Goal: Information Seeking & Learning: Compare options

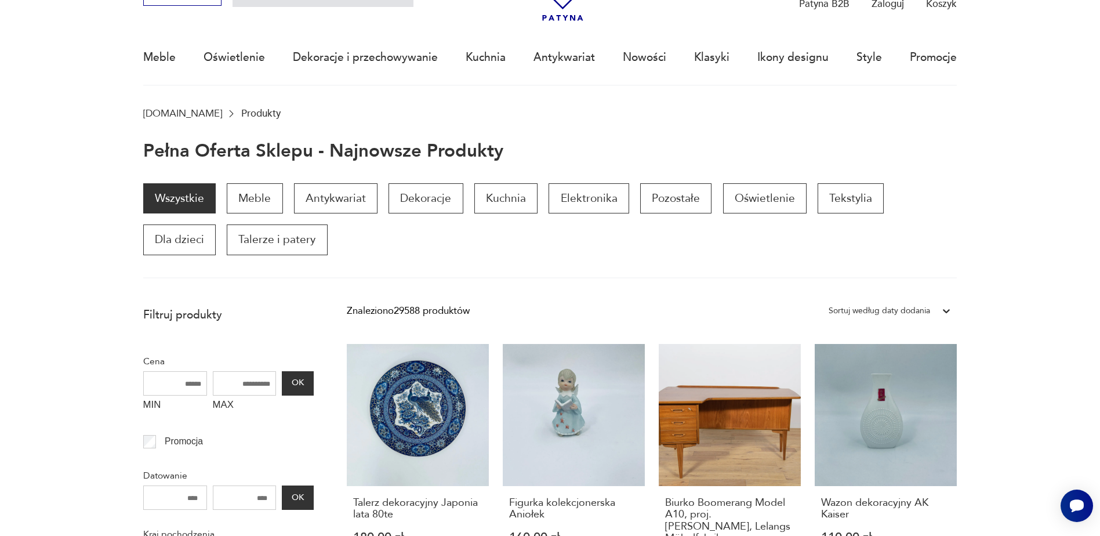
scroll to position [79, 0]
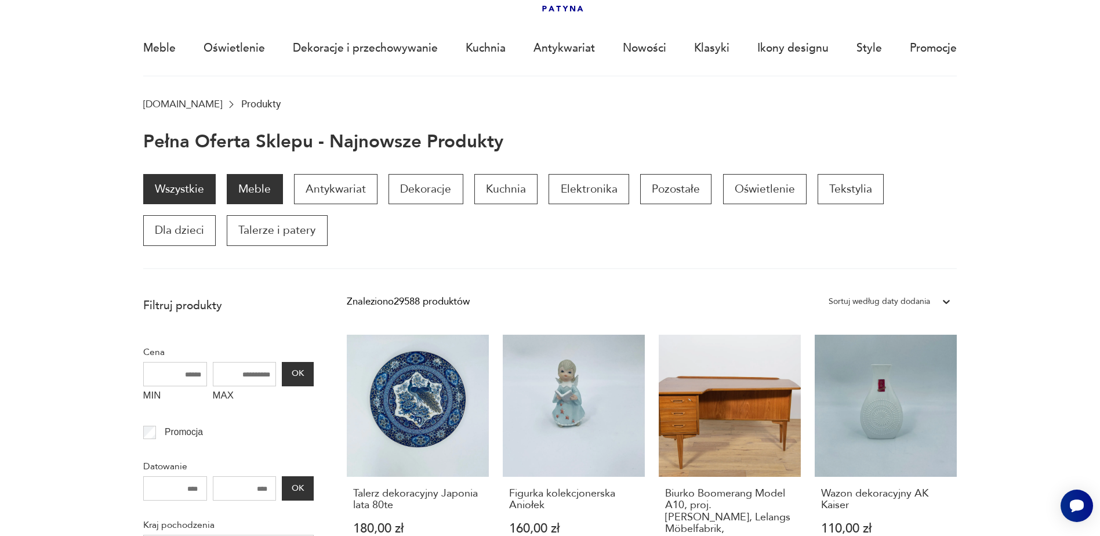
click at [255, 182] on p "Meble" at bounding box center [255, 189] width 56 height 30
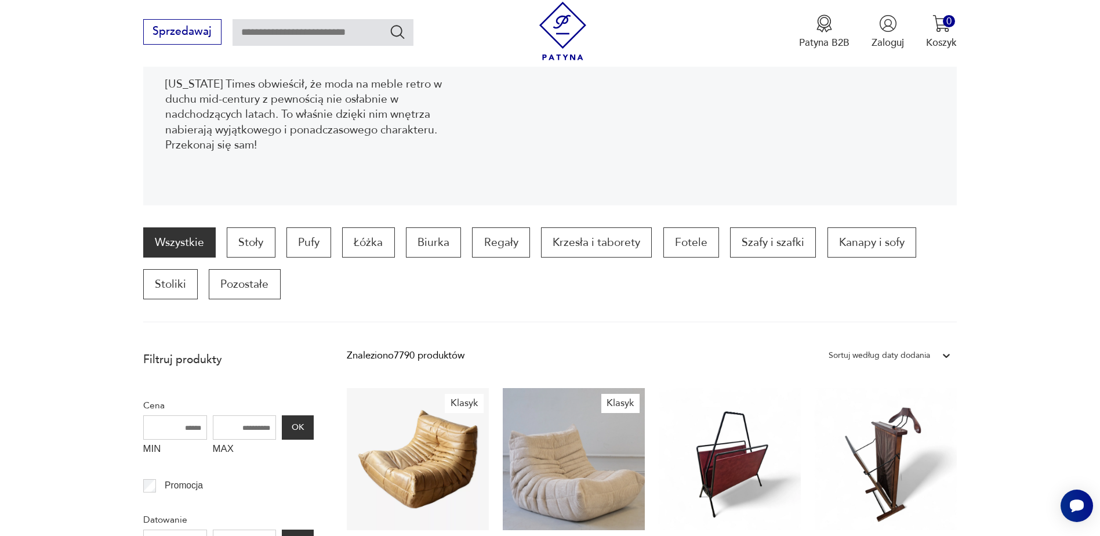
scroll to position [329, 0]
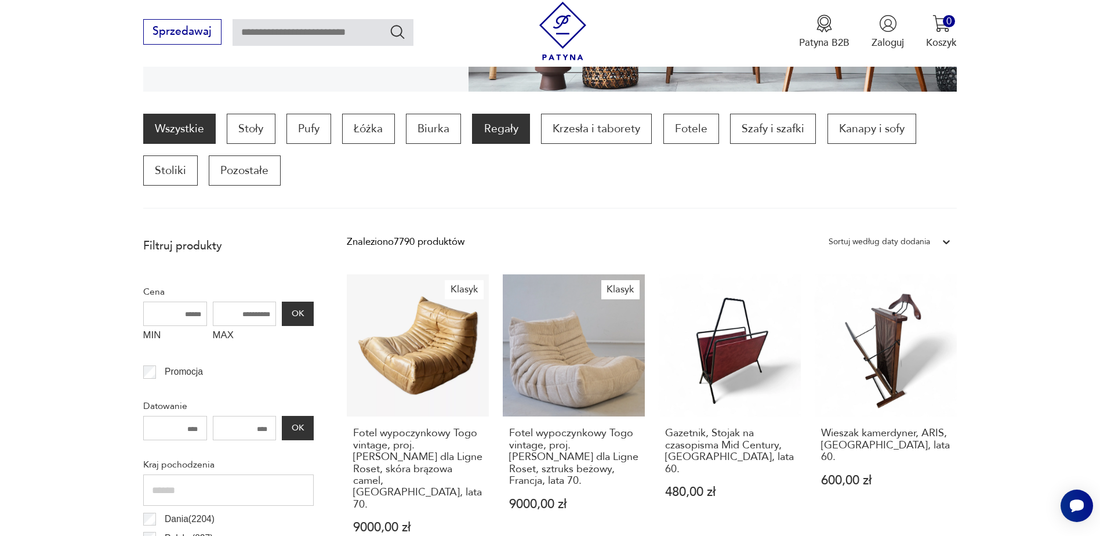
click at [513, 132] on p "Regały" at bounding box center [500, 129] width 57 height 30
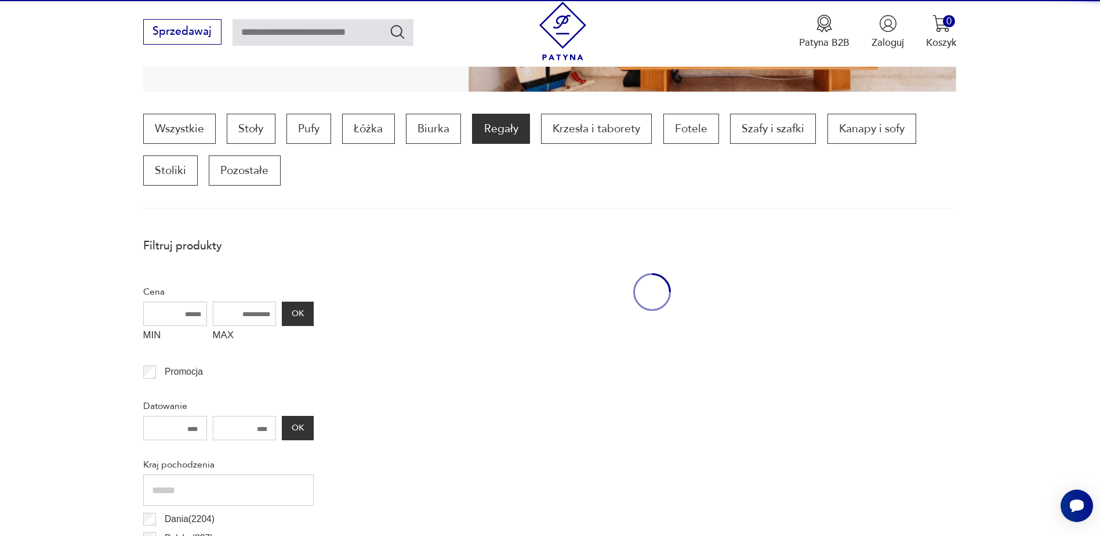
scroll to position [386, 0]
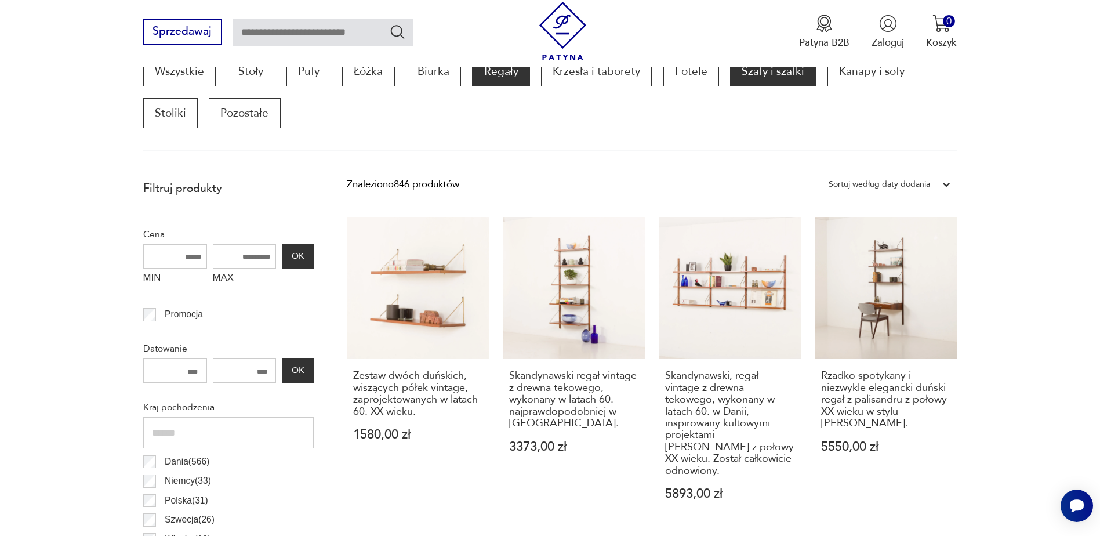
click at [779, 79] on p "Szafy i szafki" at bounding box center [773, 71] width 86 height 30
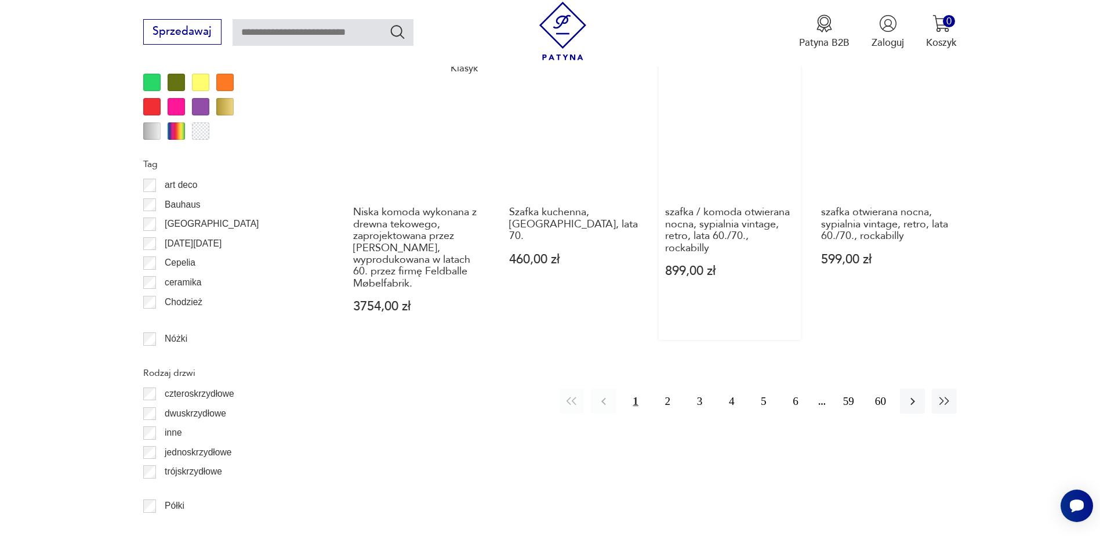
scroll to position [1436, 0]
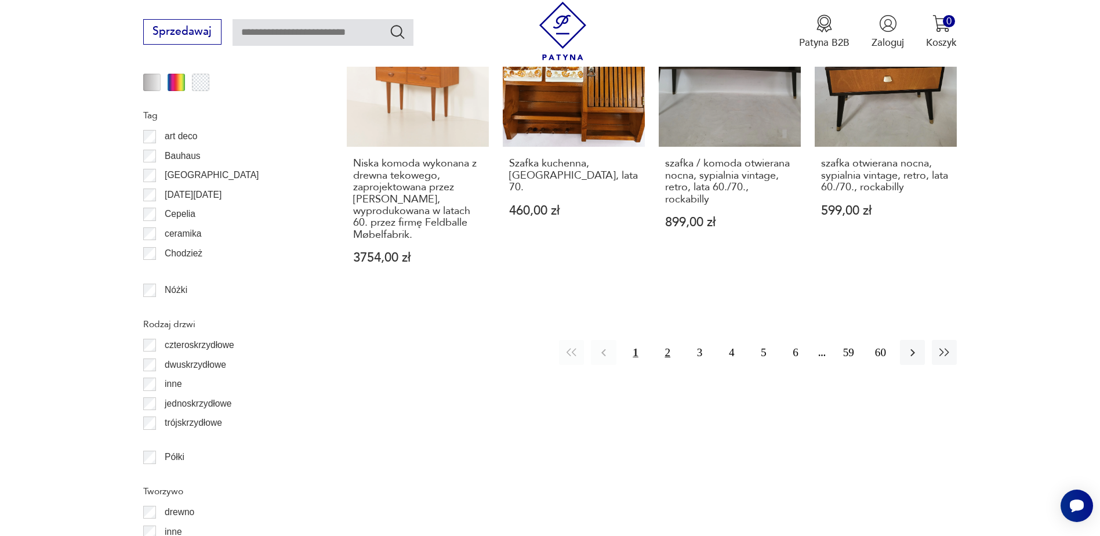
click at [667, 340] on button "2" at bounding box center [667, 352] width 25 height 25
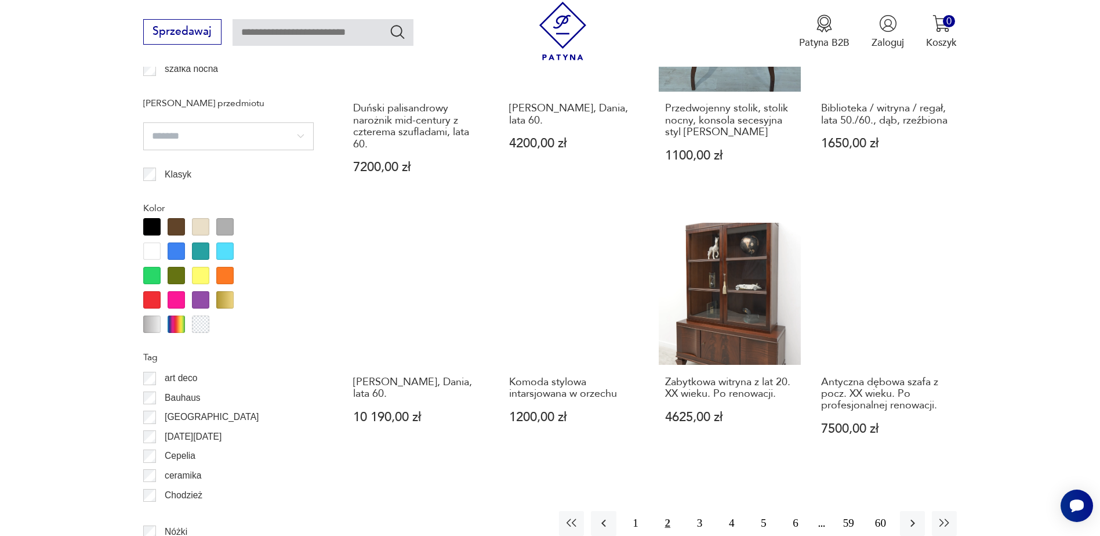
scroll to position [1262, 0]
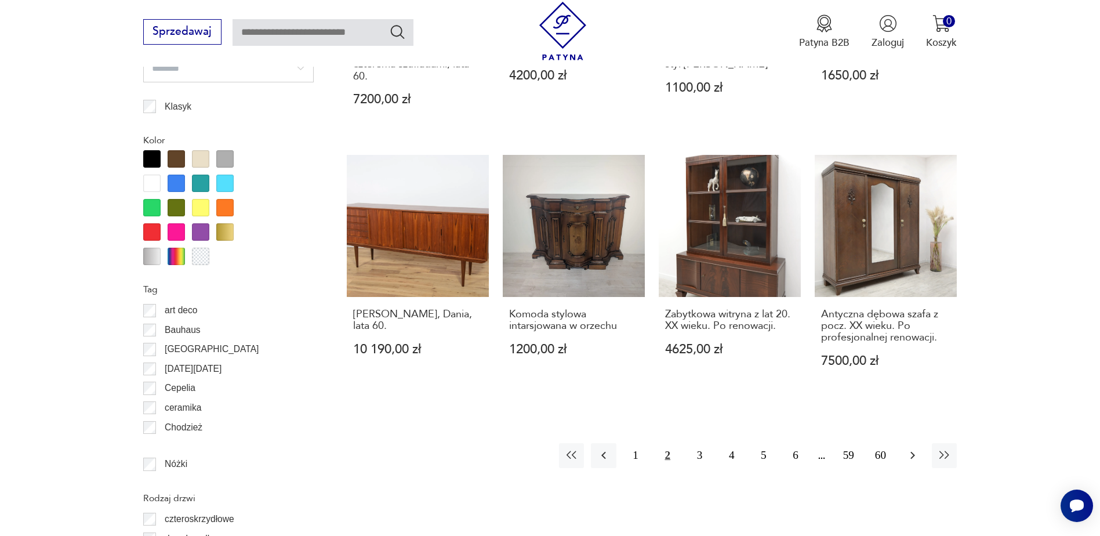
click at [920, 457] on button "button" at bounding box center [912, 455] width 25 height 25
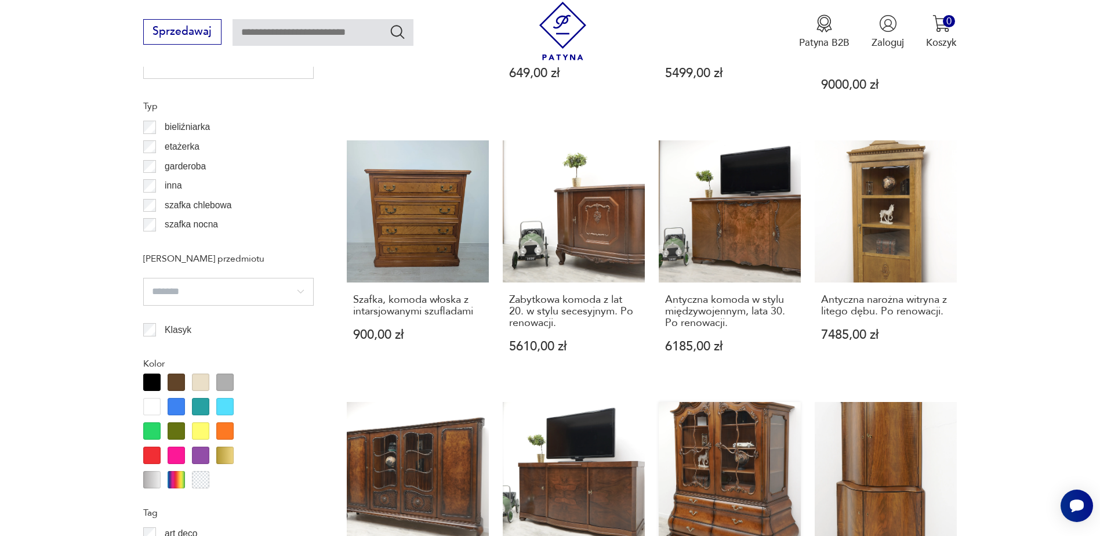
scroll to position [1262, 0]
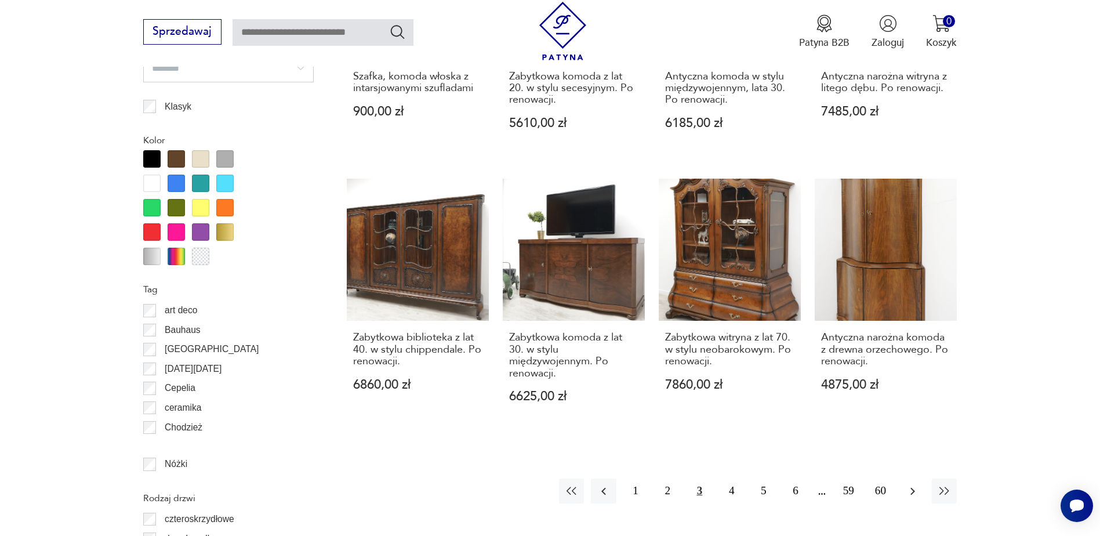
click at [917, 478] on button "button" at bounding box center [912, 490] width 25 height 25
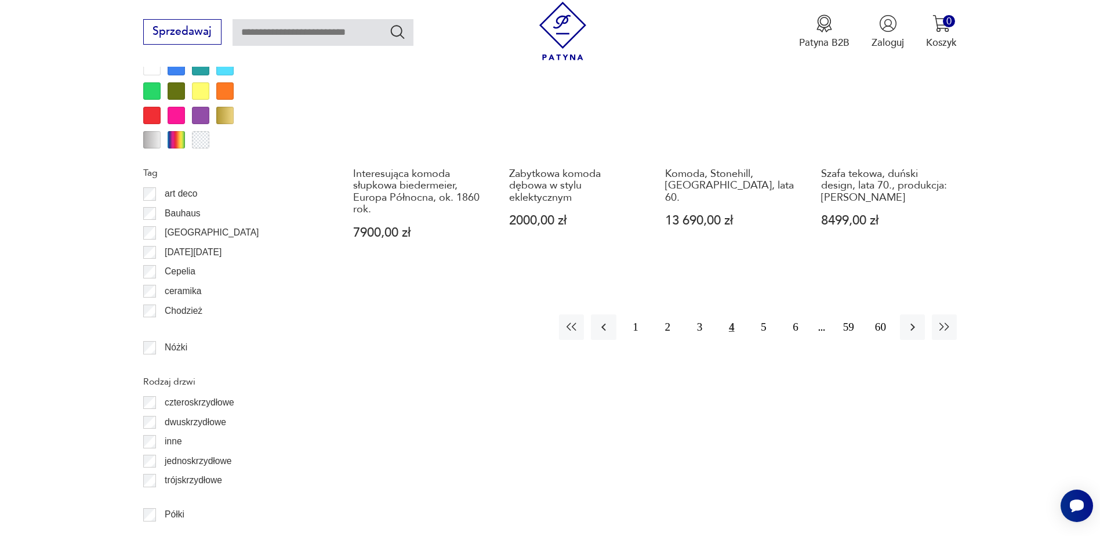
scroll to position [1378, 0]
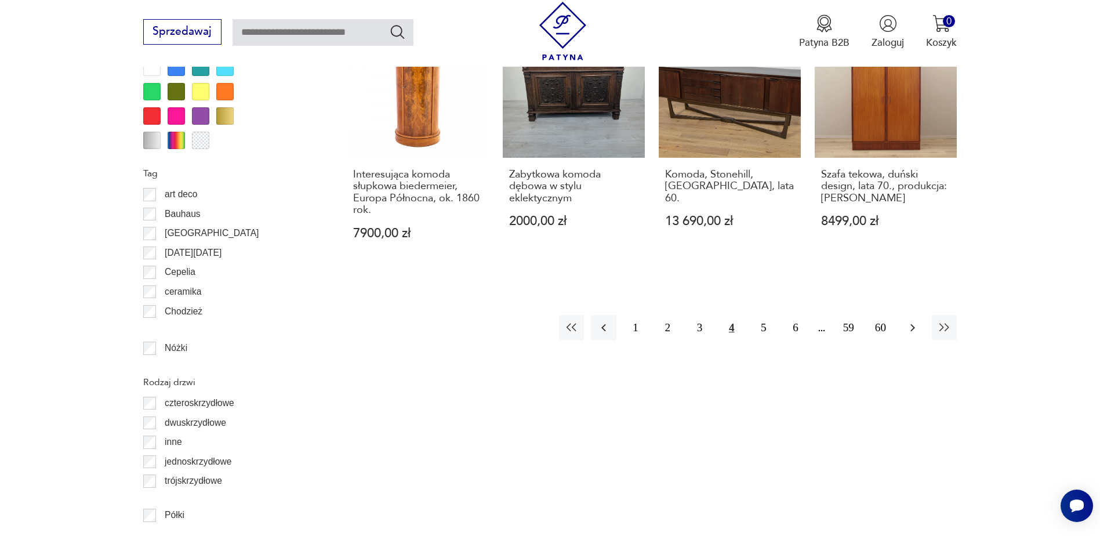
click at [914, 337] on button "button" at bounding box center [912, 327] width 25 height 25
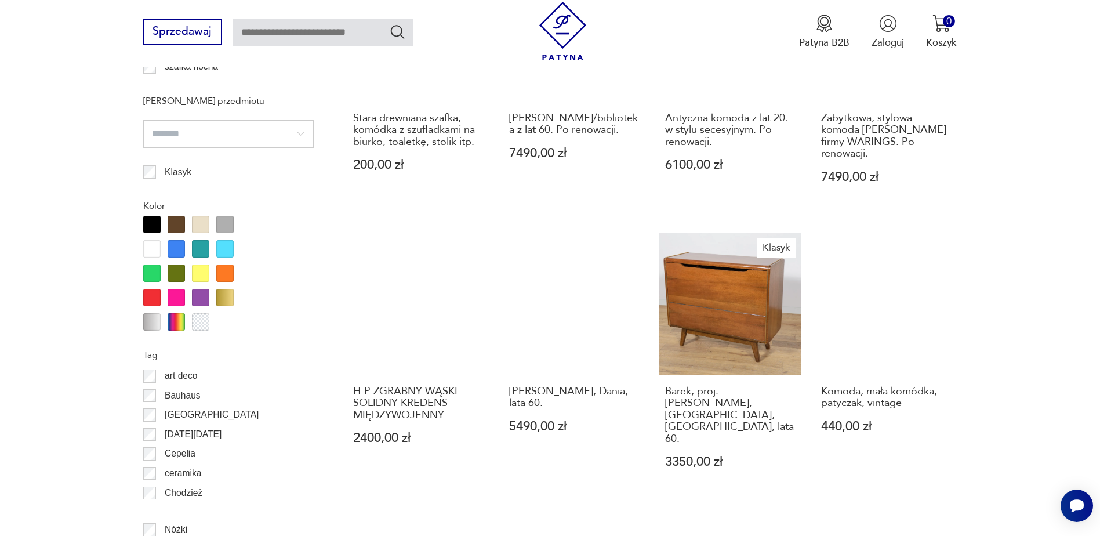
scroll to position [1436, 0]
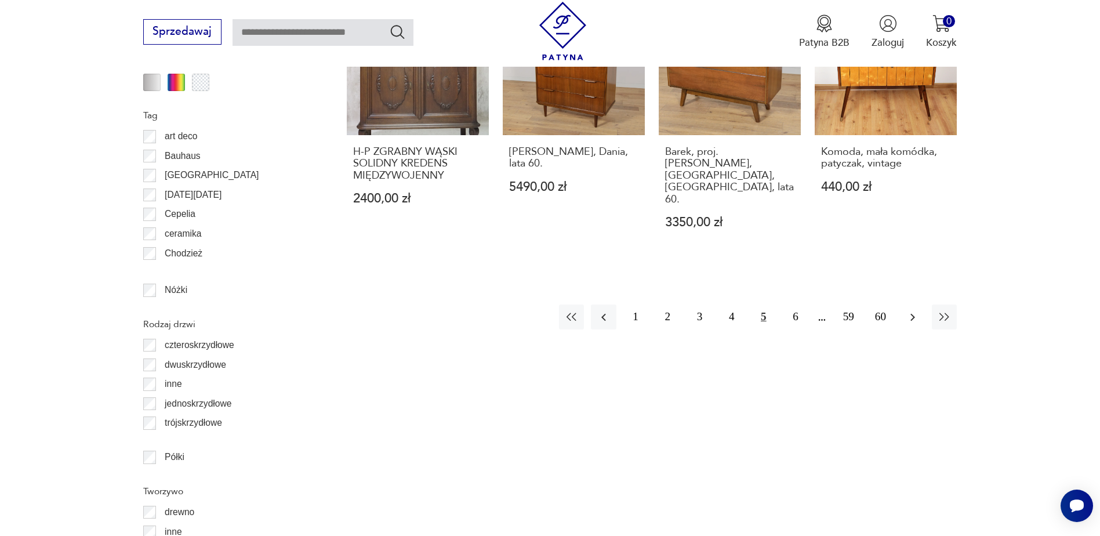
click at [908, 310] on icon "button" at bounding box center [912, 317] width 14 height 14
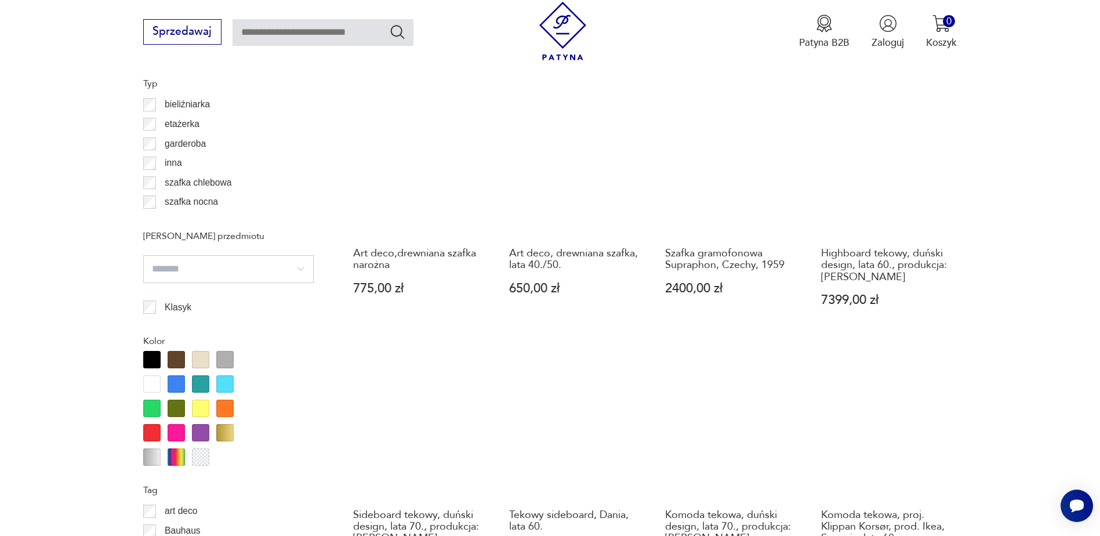
scroll to position [1262, 0]
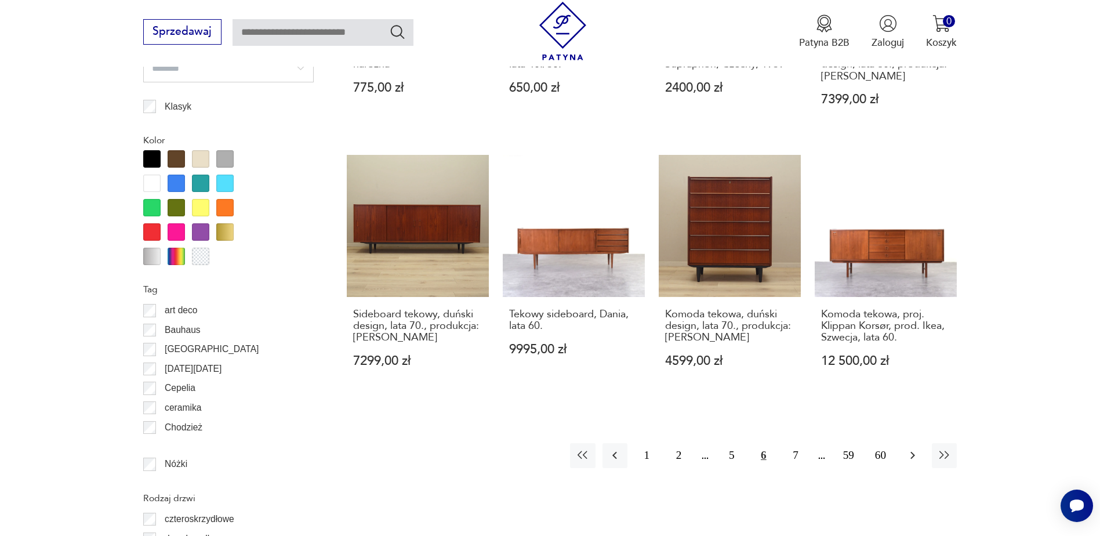
click at [908, 448] on icon "button" at bounding box center [912, 455] width 14 height 14
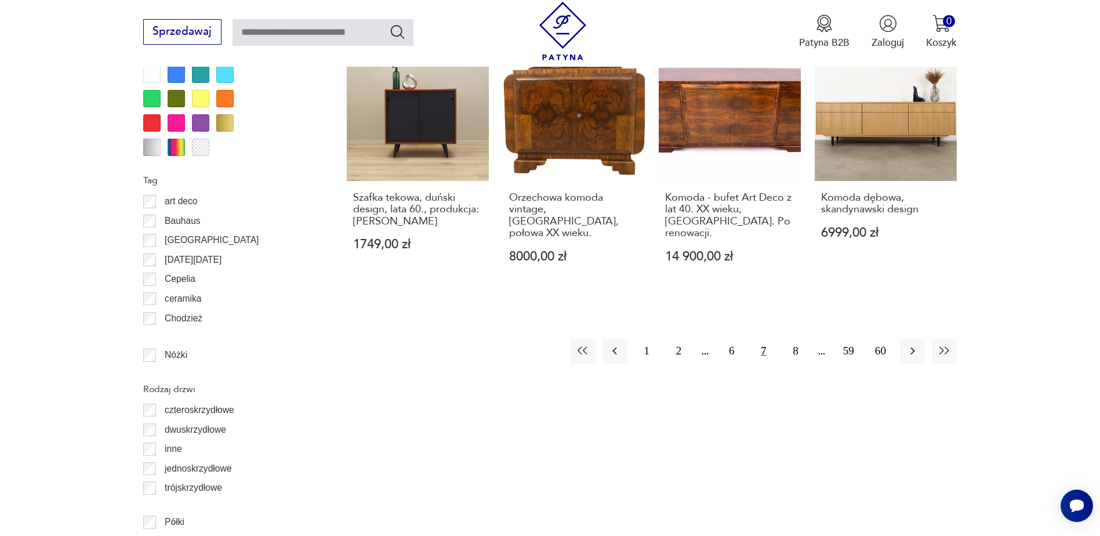
scroll to position [1378, 0]
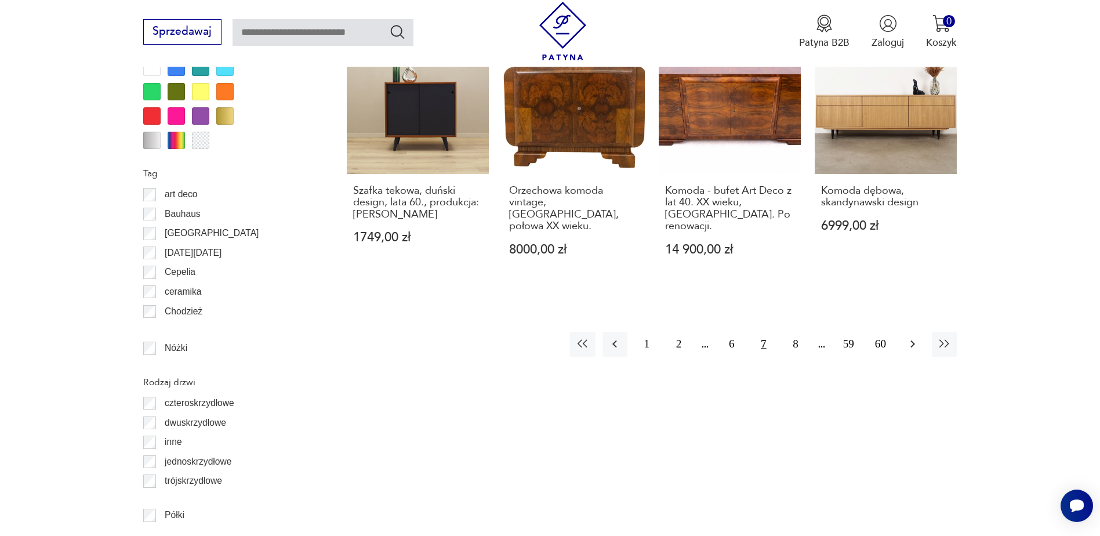
click at [918, 337] on icon "button" at bounding box center [912, 344] width 14 height 14
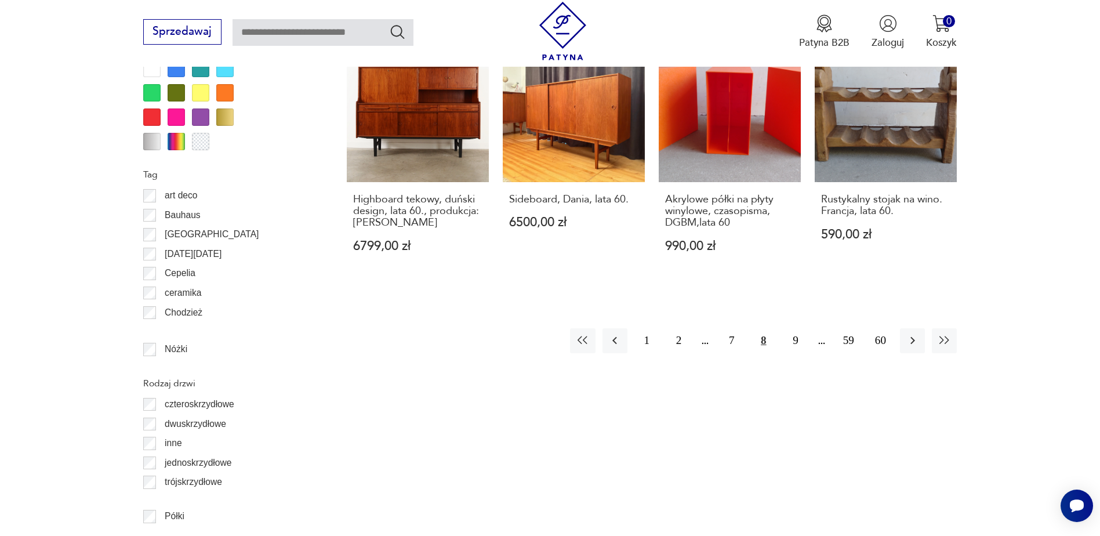
scroll to position [1378, 0]
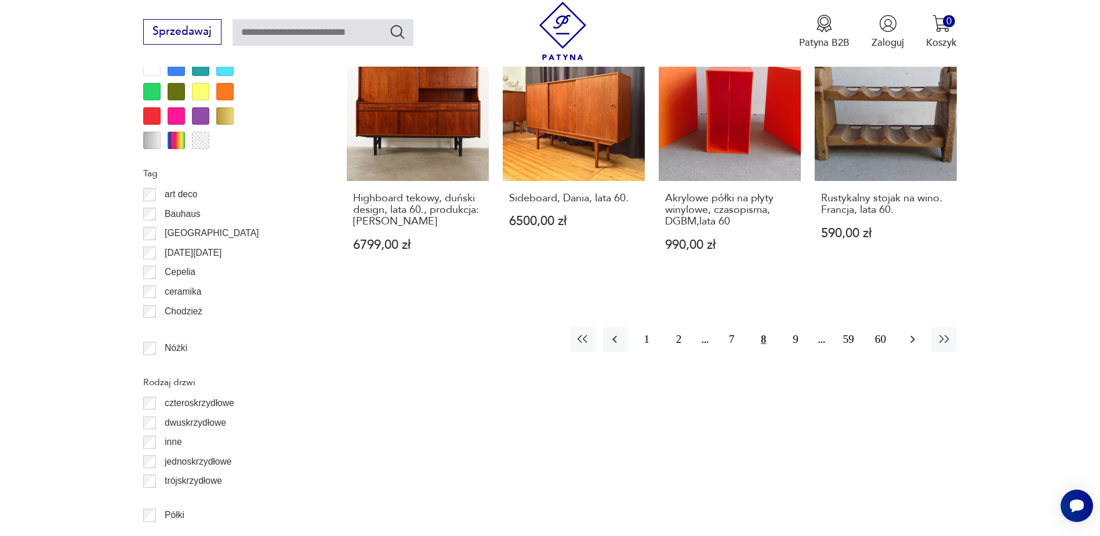
click at [906, 332] on icon "button" at bounding box center [912, 339] width 14 height 14
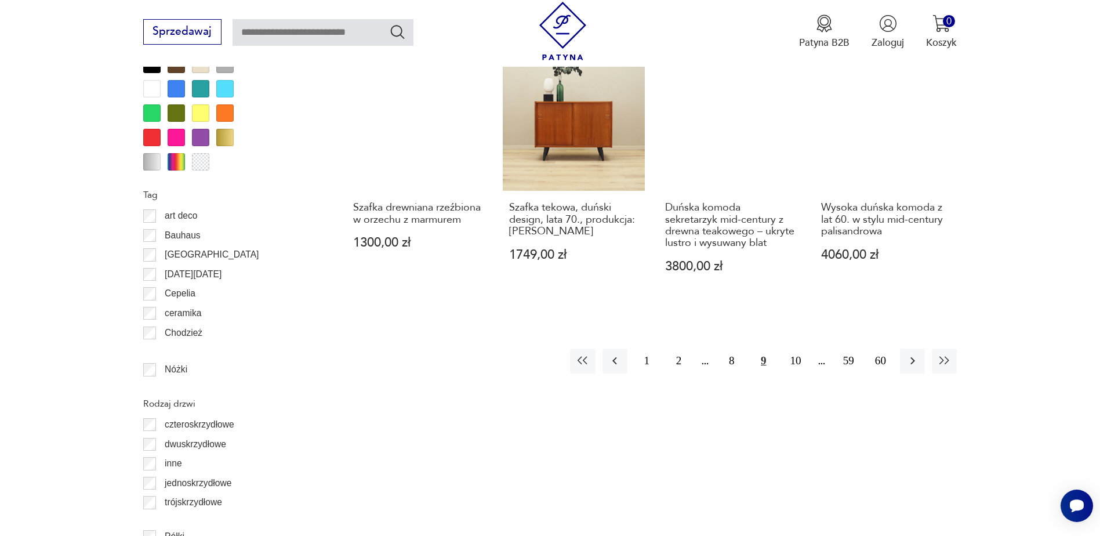
scroll to position [1378, 0]
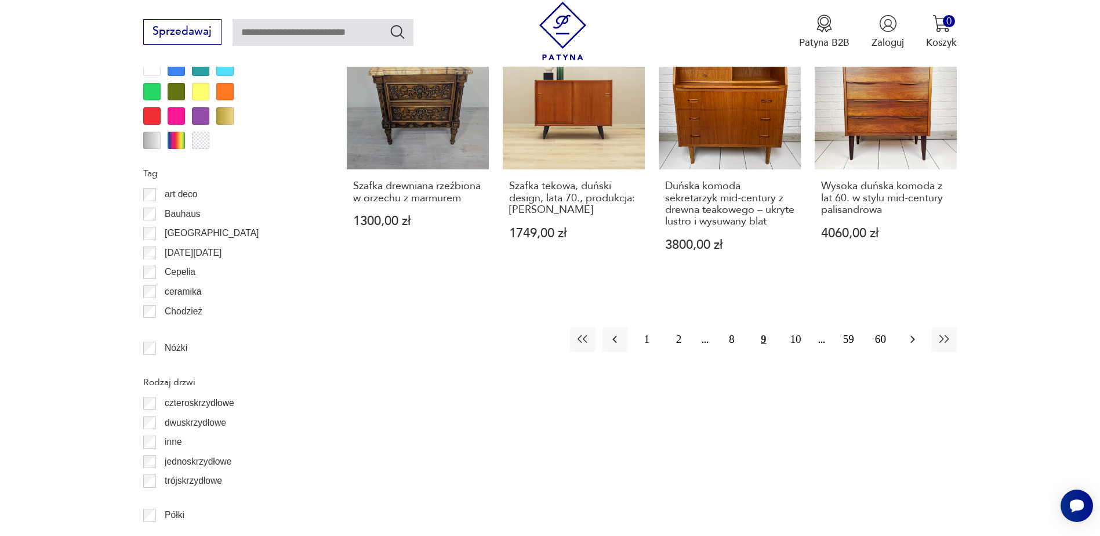
click at [915, 345] on icon "button" at bounding box center [912, 339] width 14 height 14
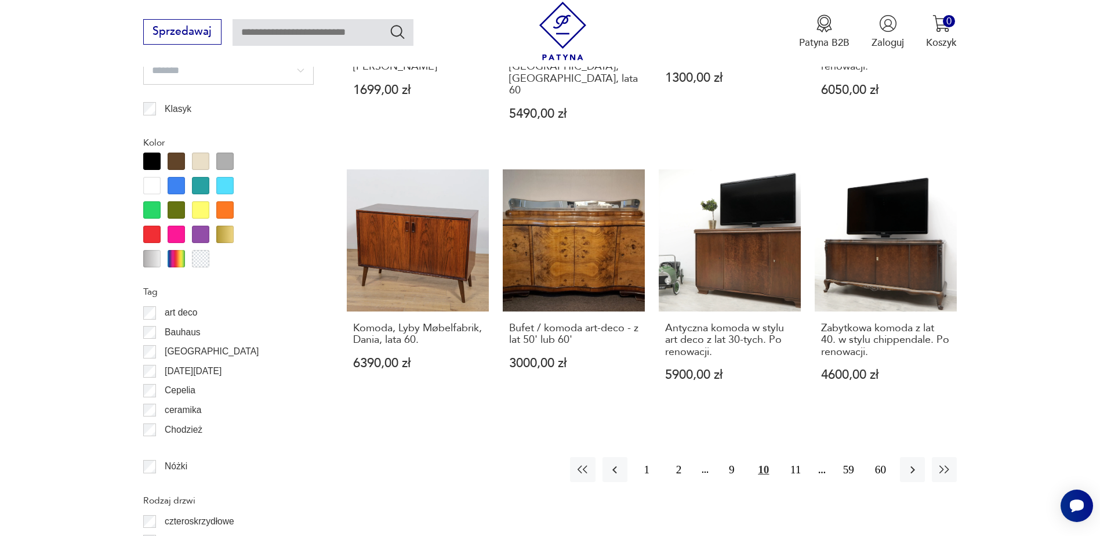
scroll to position [1262, 0]
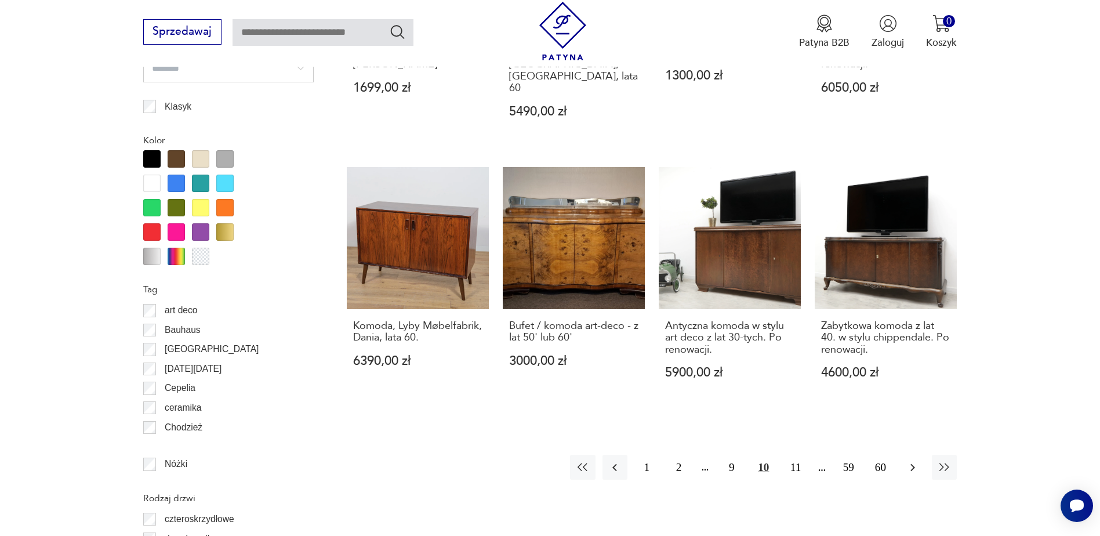
click at [909, 460] on icon "button" at bounding box center [912, 467] width 14 height 14
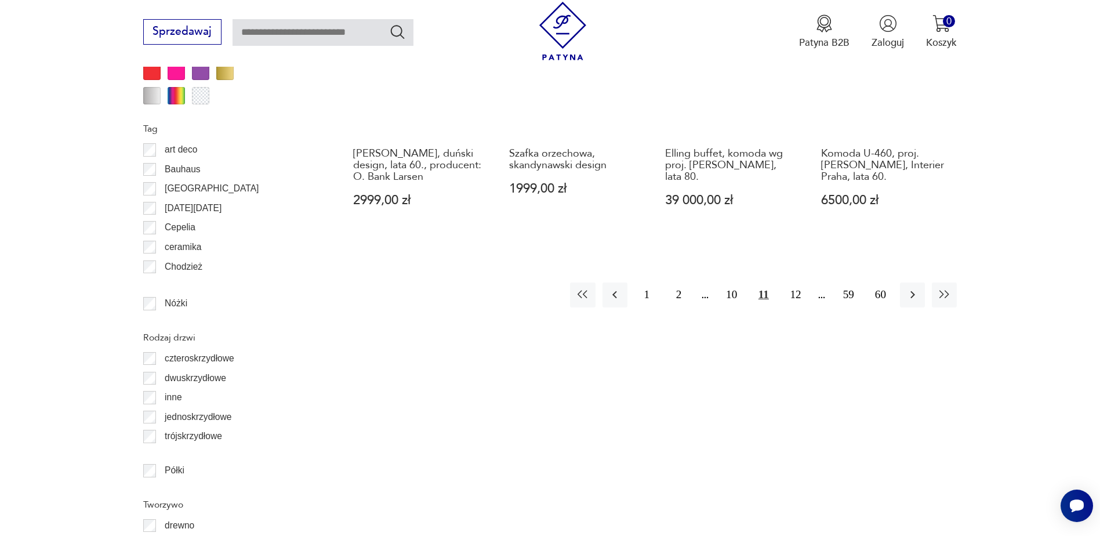
scroll to position [1494, 0]
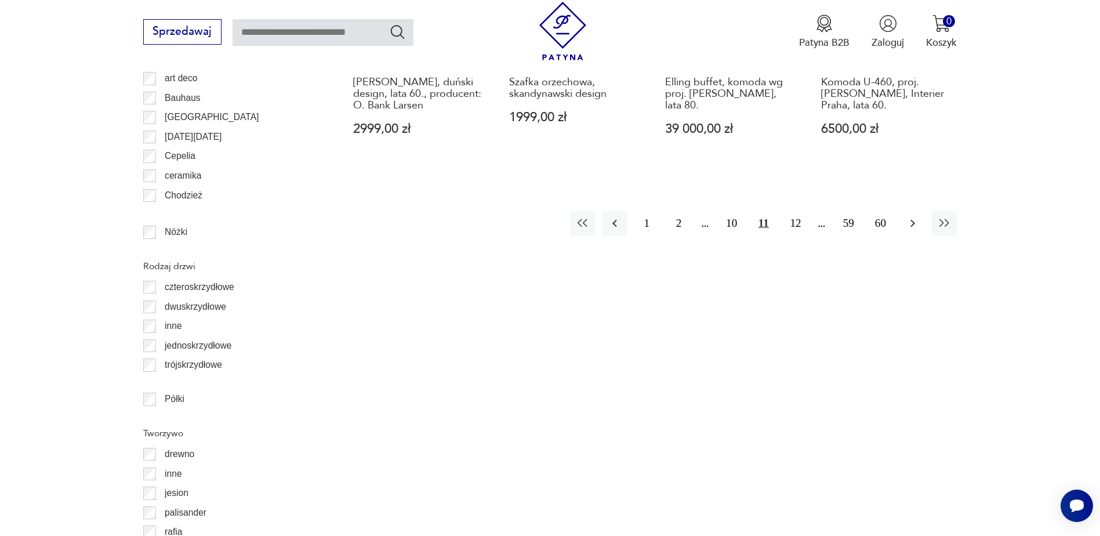
click at [915, 216] on icon "button" at bounding box center [912, 223] width 14 height 14
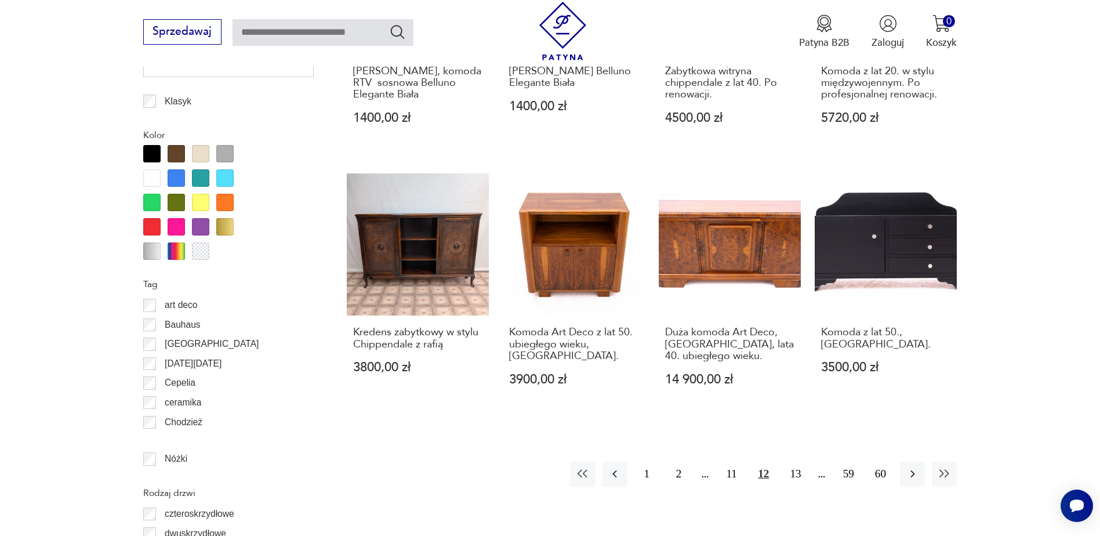
scroll to position [1436, 0]
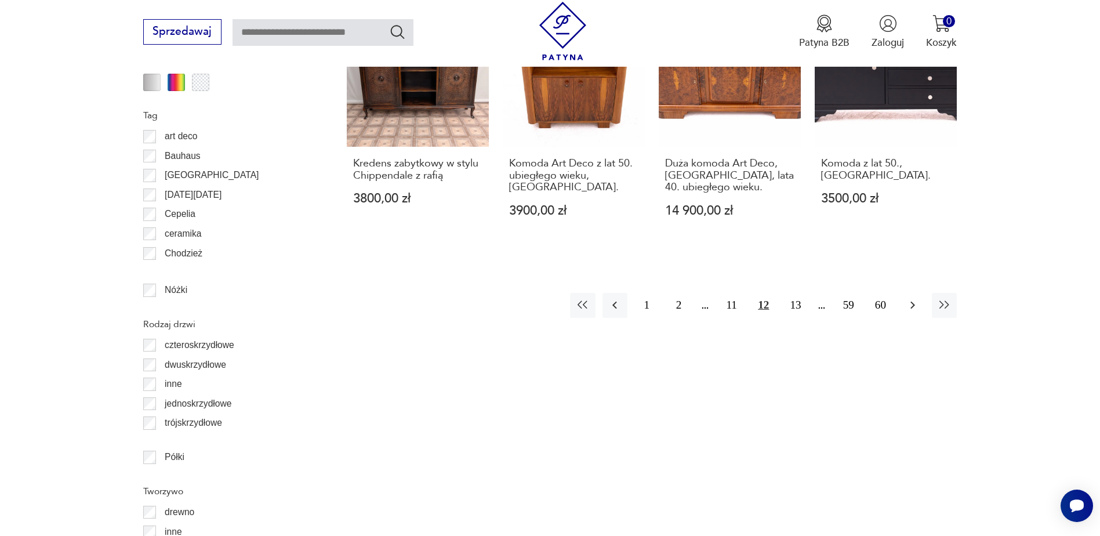
click at [919, 293] on button "button" at bounding box center [912, 305] width 25 height 25
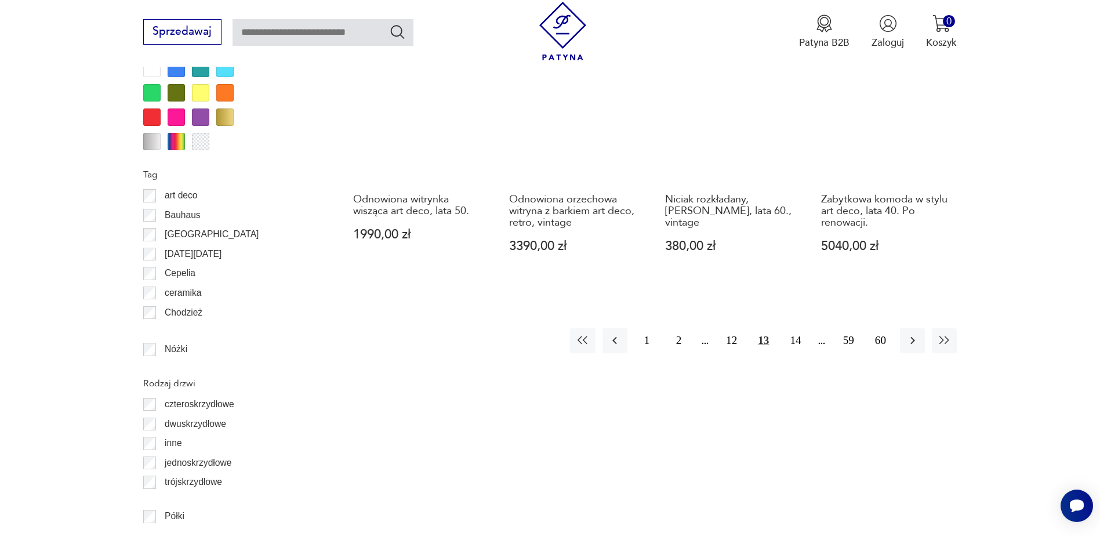
scroll to position [1378, 0]
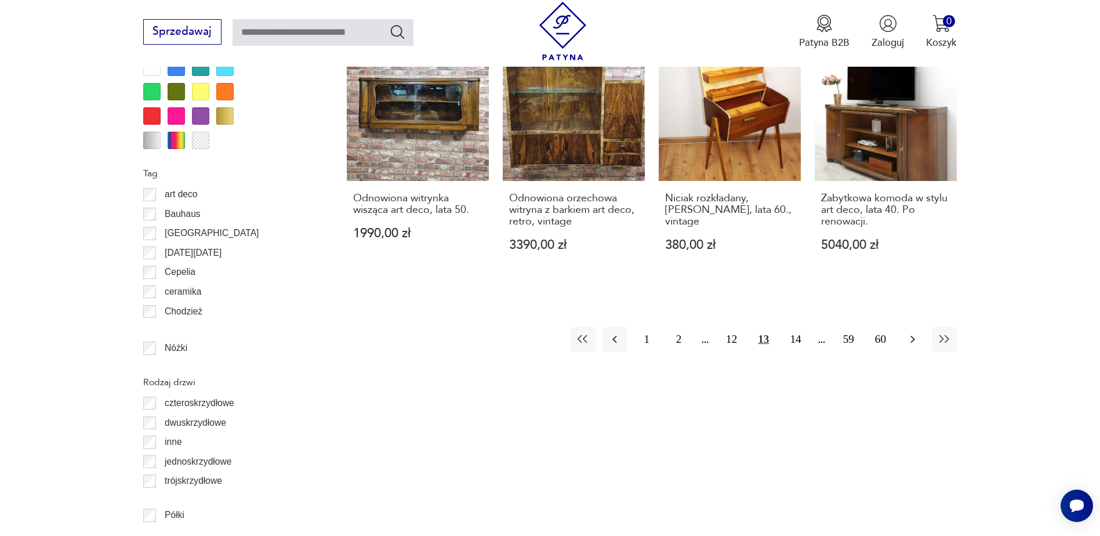
click at [912, 340] on icon "button" at bounding box center [912, 339] width 14 height 14
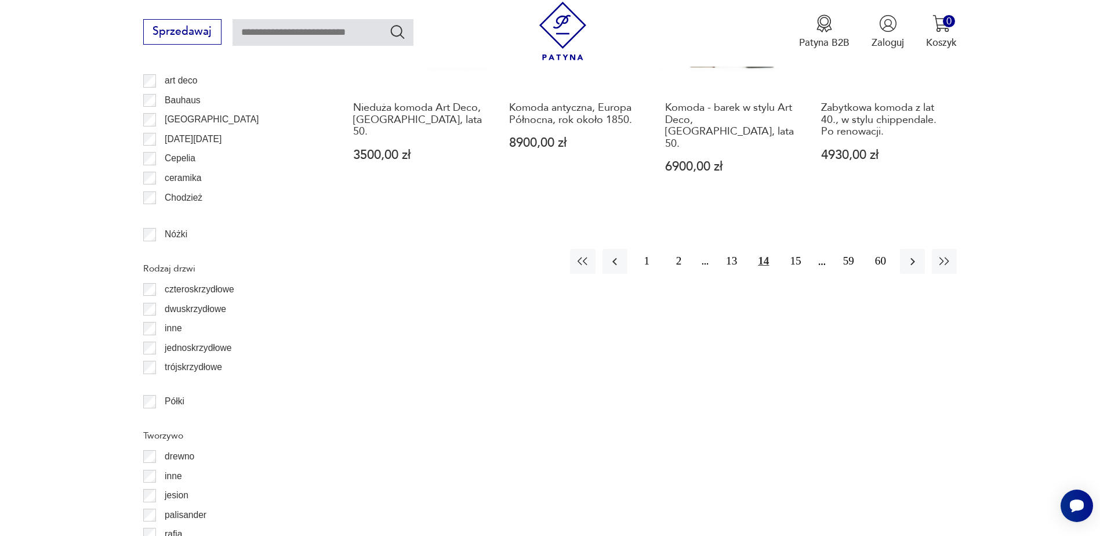
scroll to position [1494, 0]
click at [916, 252] on icon "button" at bounding box center [912, 259] width 14 height 14
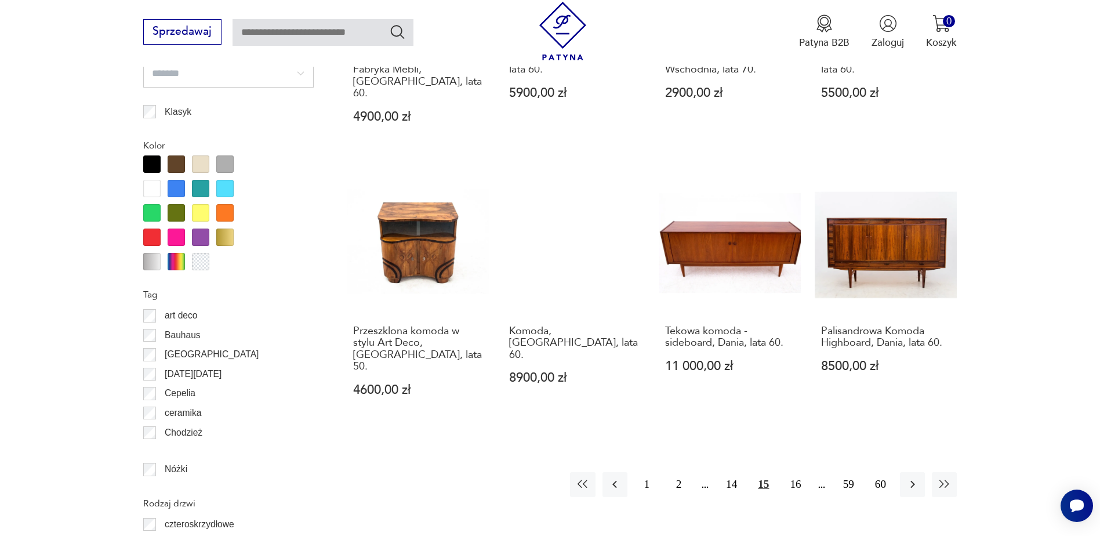
scroll to position [1320, 0]
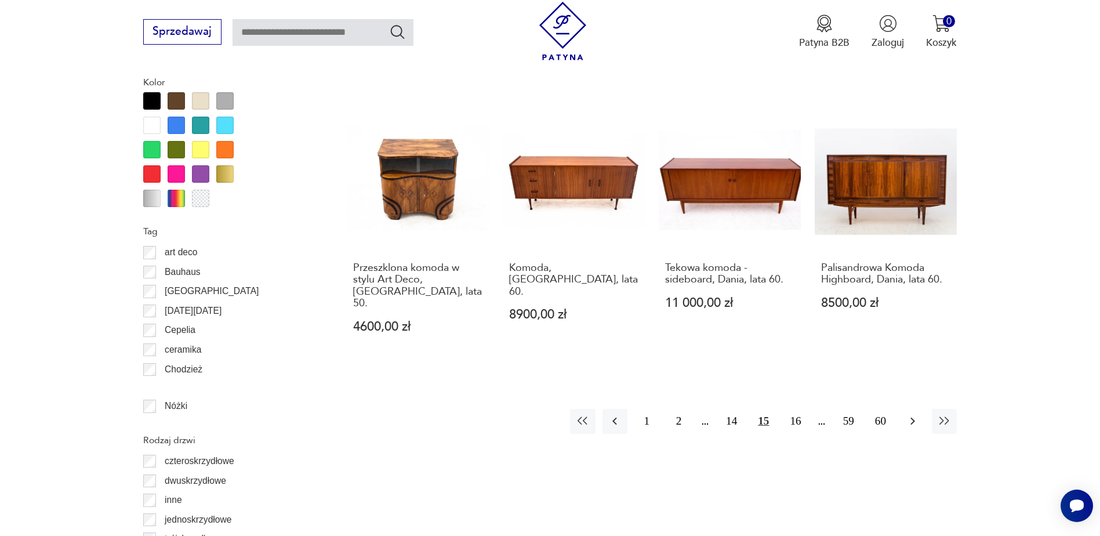
click at [907, 414] on icon "button" at bounding box center [912, 421] width 14 height 14
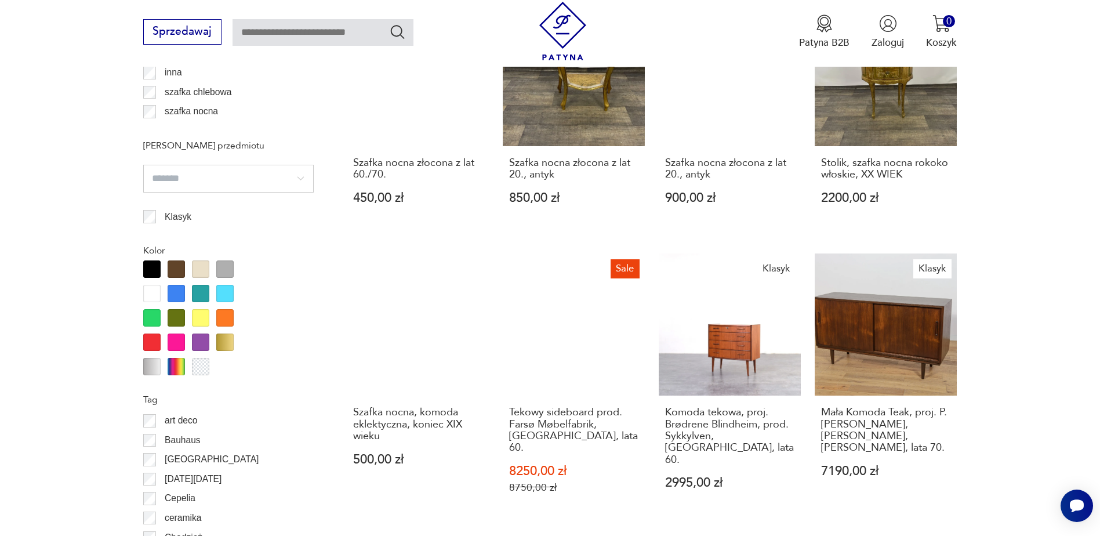
scroll to position [1262, 0]
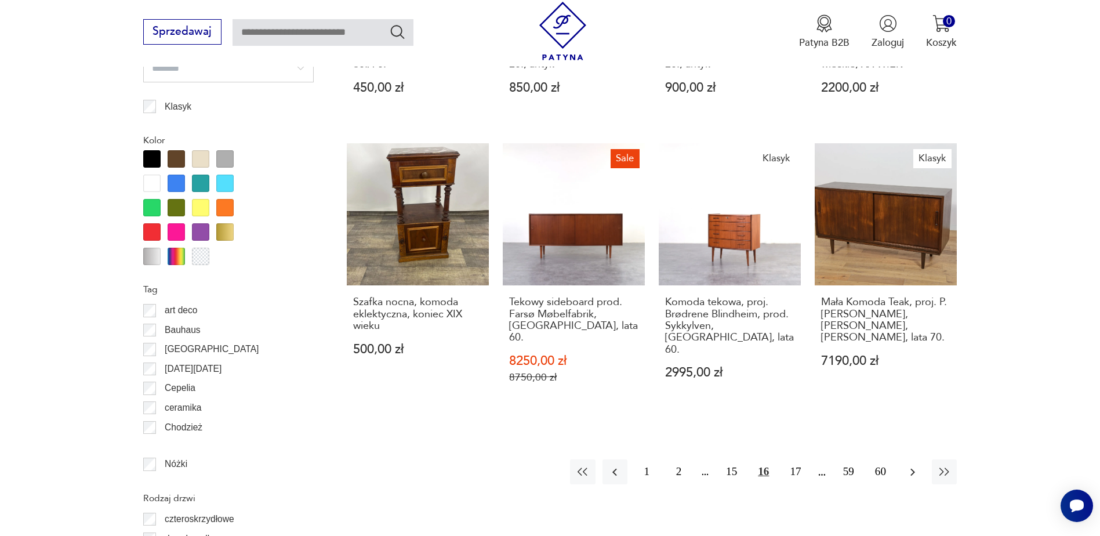
click at [911, 468] on icon "button" at bounding box center [912, 472] width 5 height 8
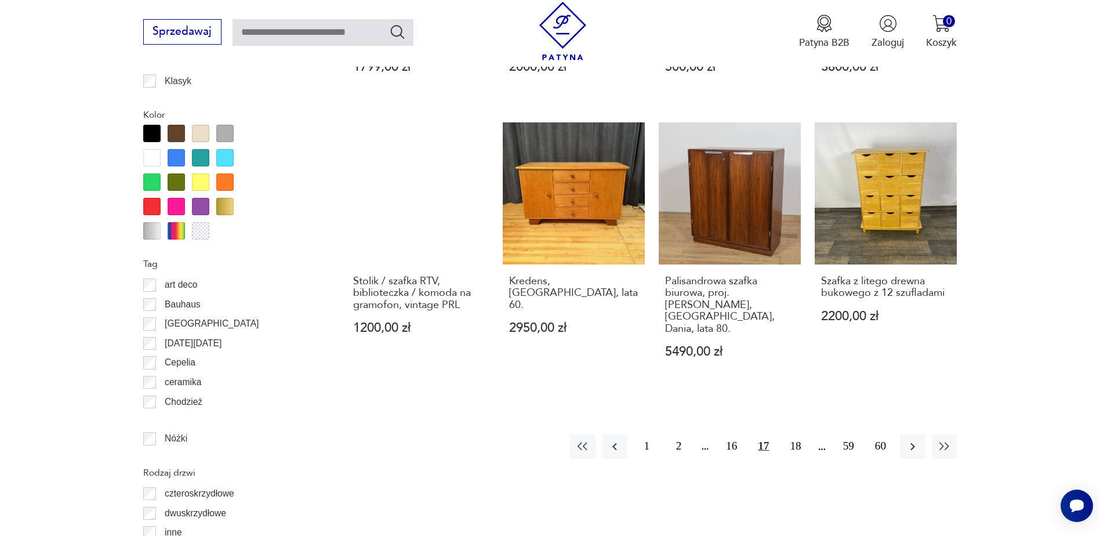
scroll to position [1378, 0]
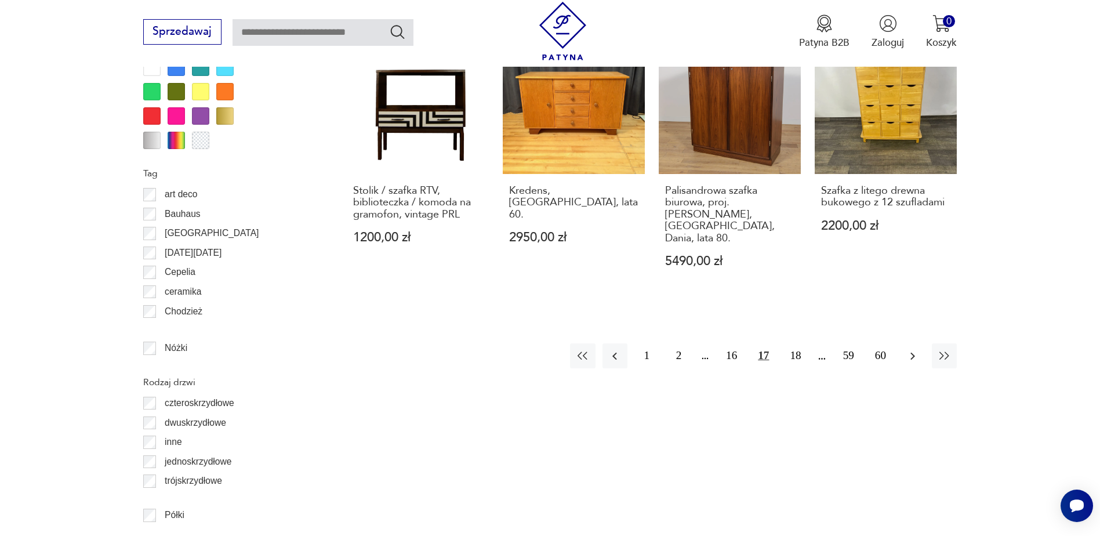
click at [912, 349] on icon "button" at bounding box center [912, 356] width 14 height 14
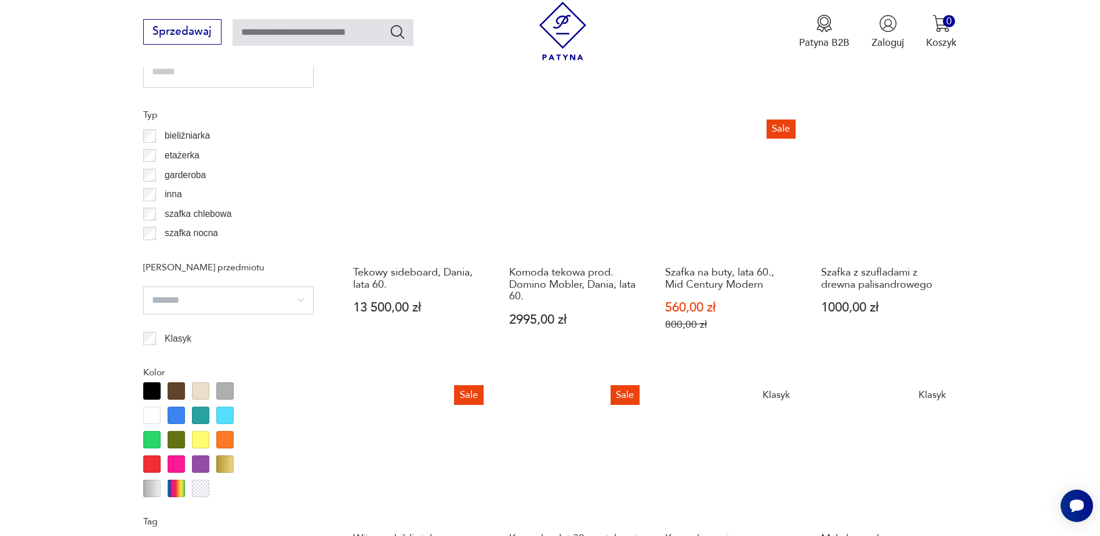
scroll to position [1378, 0]
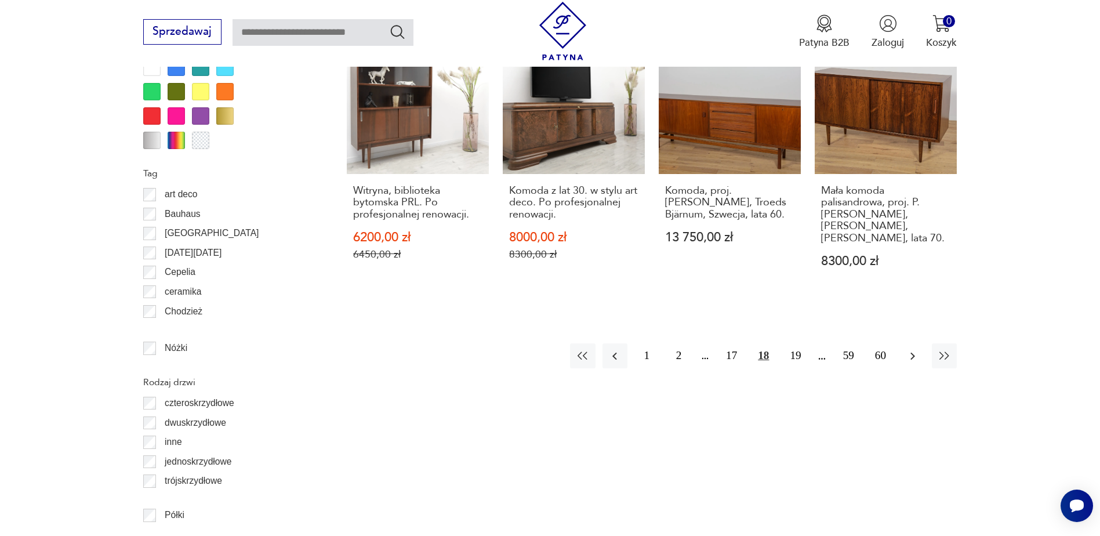
click at [903, 348] on button "button" at bounding box center [912, 355] width 25 height 25
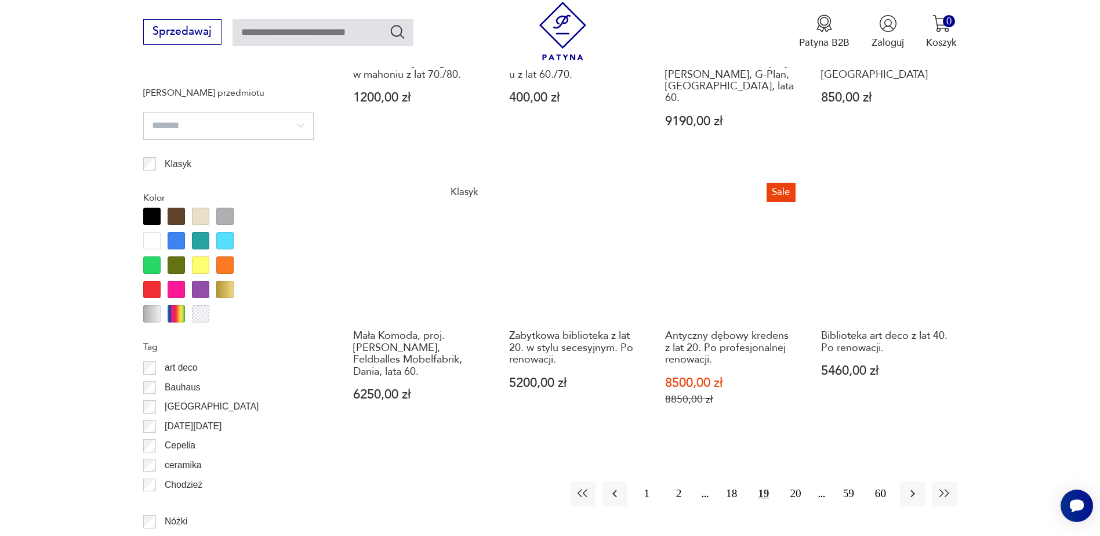
scroll to position [1378, 0]
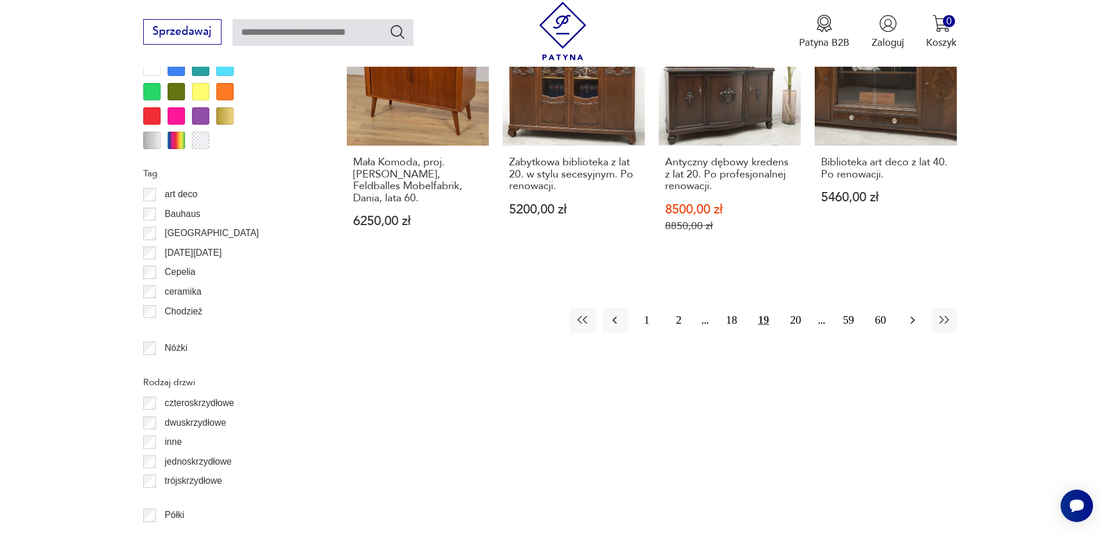
click at [907, 313] on icon "button" at bounding box center [912, 320] width 14 height 14
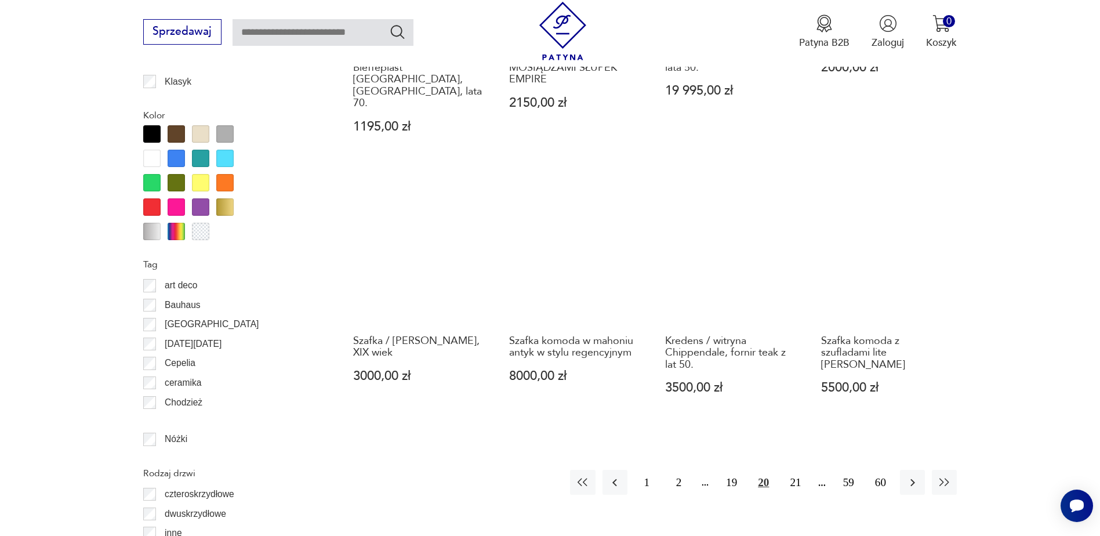
scroll to position [1320, 0]
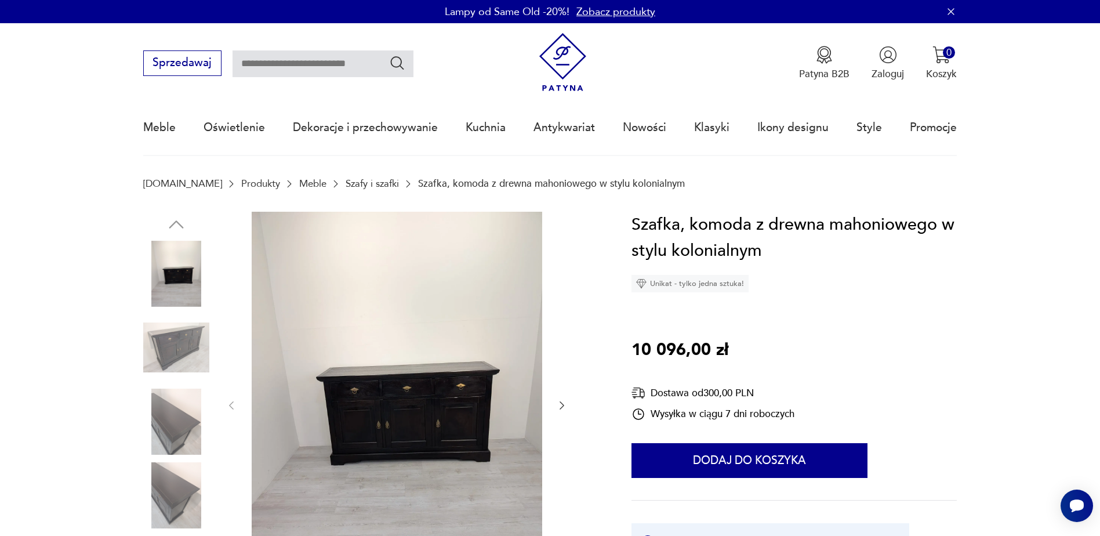
click at [182, 337] on img at bounding box center [176, 347] width 66 height 66
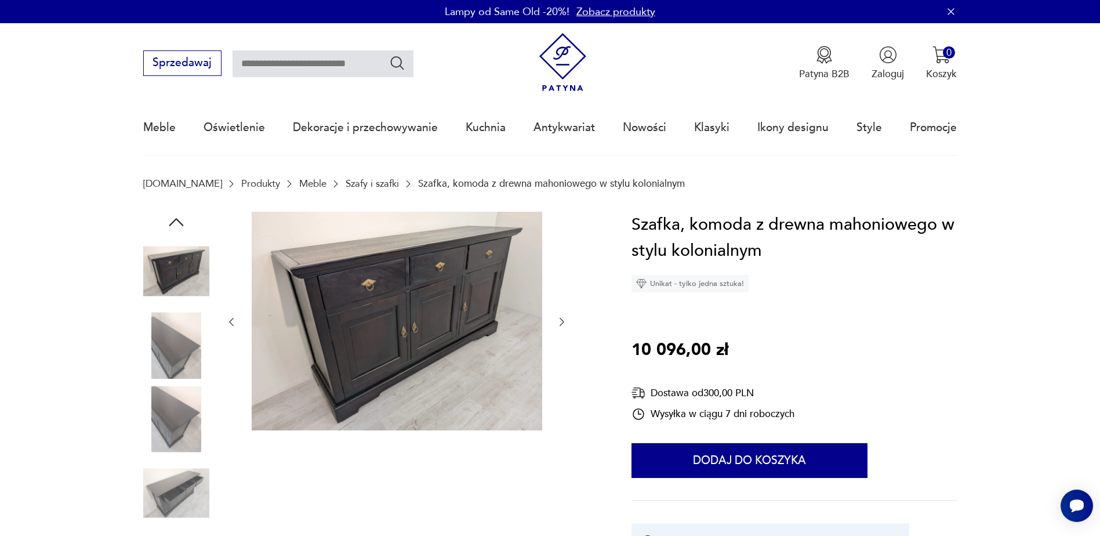
click at [168, 412] on img at bounding box center [176, 419] width 66 height 66
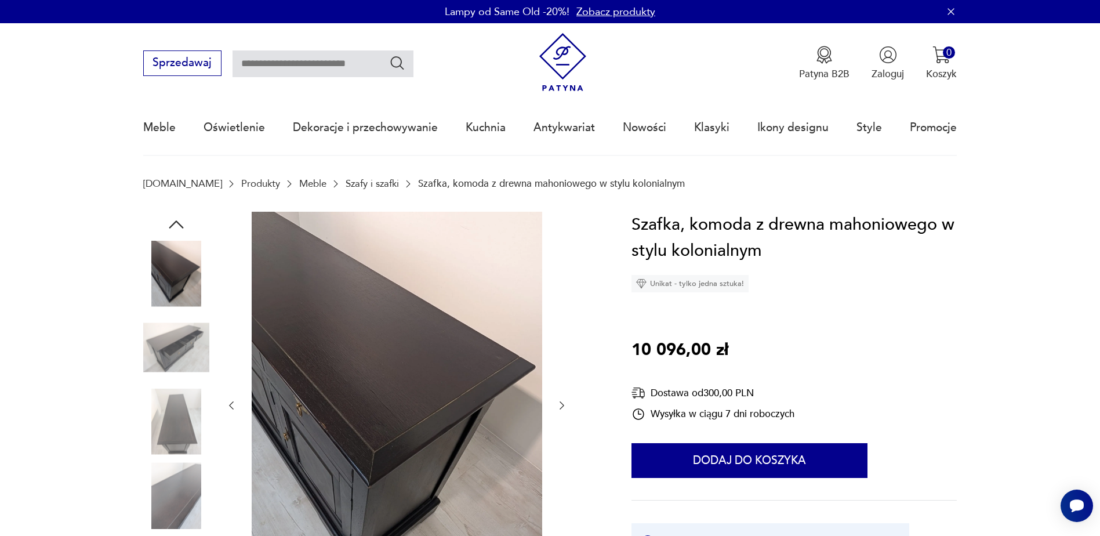
click at [168, 487] on img at bounding box center [176, 495] width 66 height 66
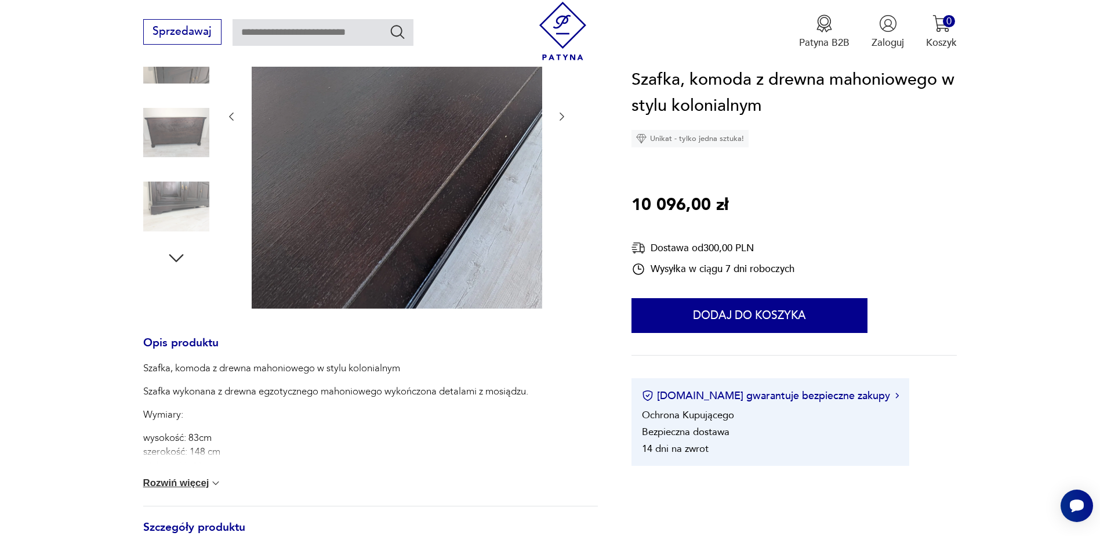
scroll to position [290, 0]
click at [195, 482] on button "Rozwiń więcej" at bounding box center [182, 482] width 79 height 12
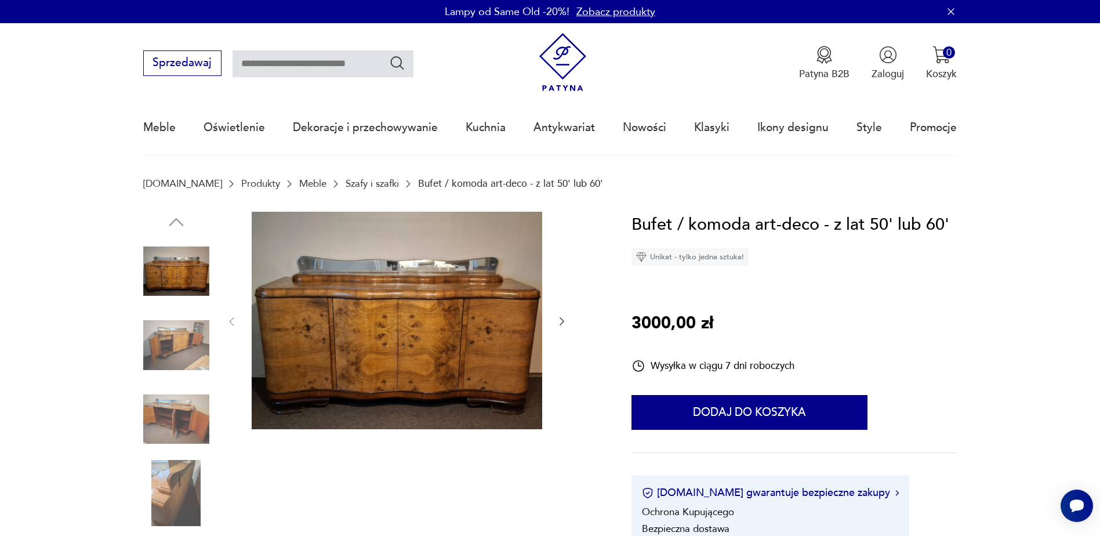
click at [192, 350] on img at bounding box center [176, 345] width 66 height 66
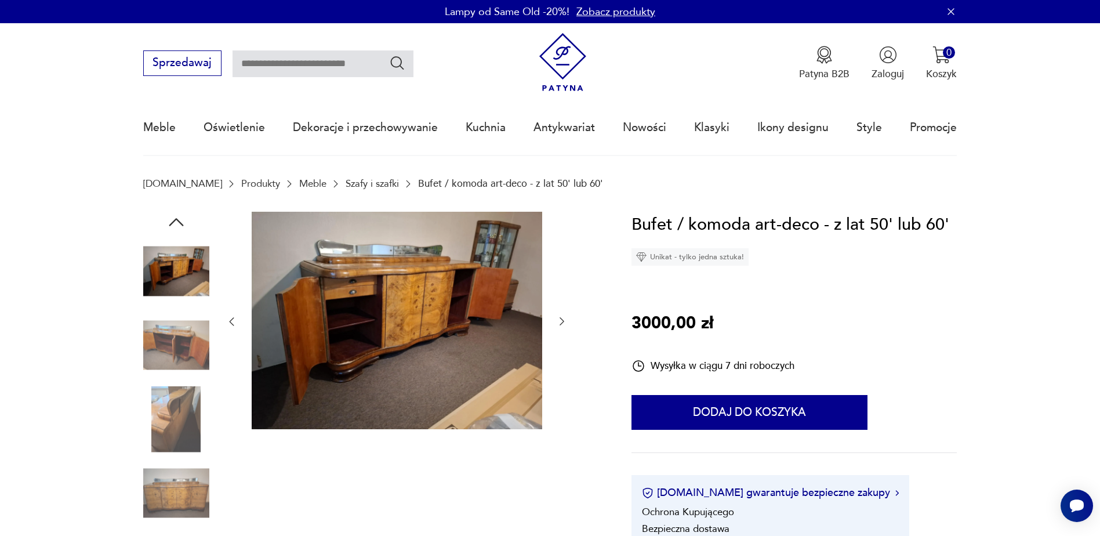
click at [183, 446] on img at bounding box center [176, 419] width 66 height 66
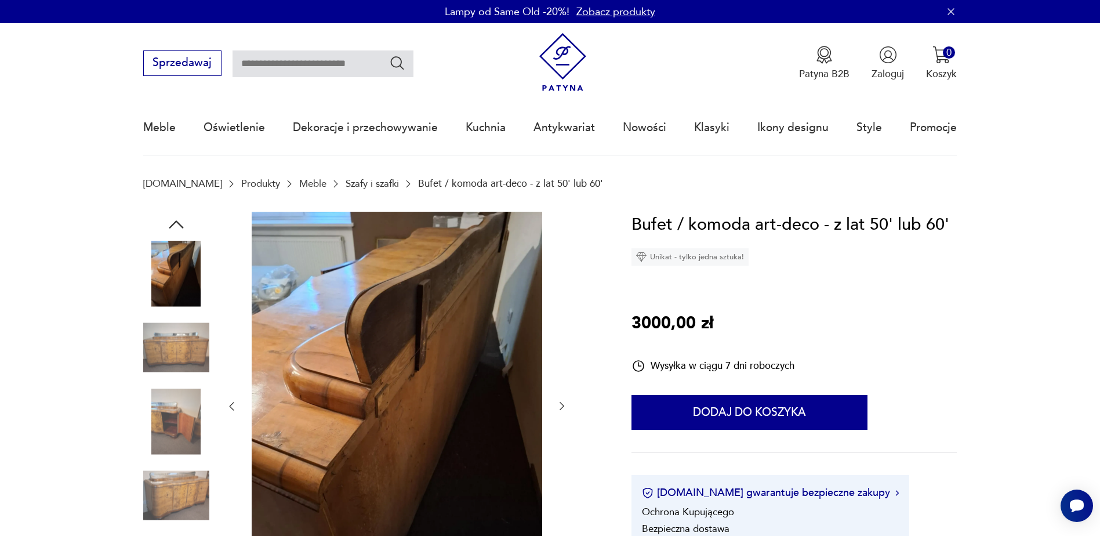
click at [201, 497] on img at bounding box center [176, 495] width 66 height 66
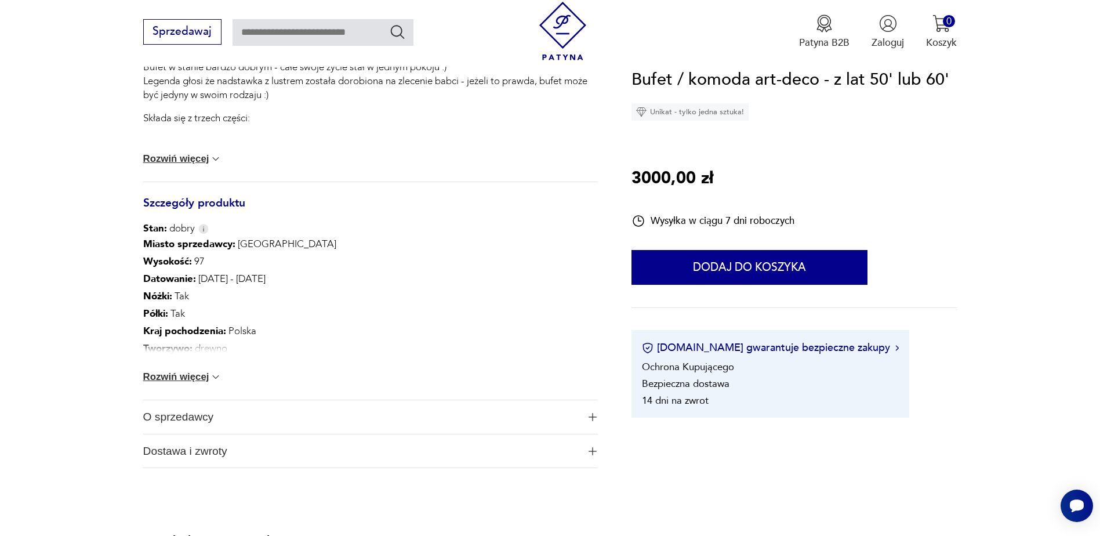
scroll to position [580, 0]
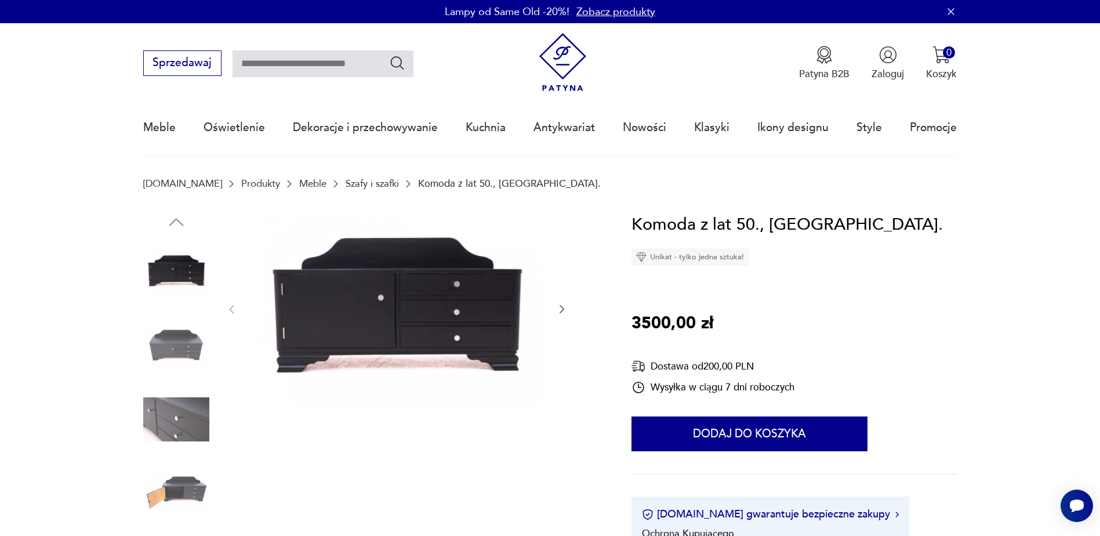
click at [182, 330] on img at bounding box center [176, 345] width 66 height 66
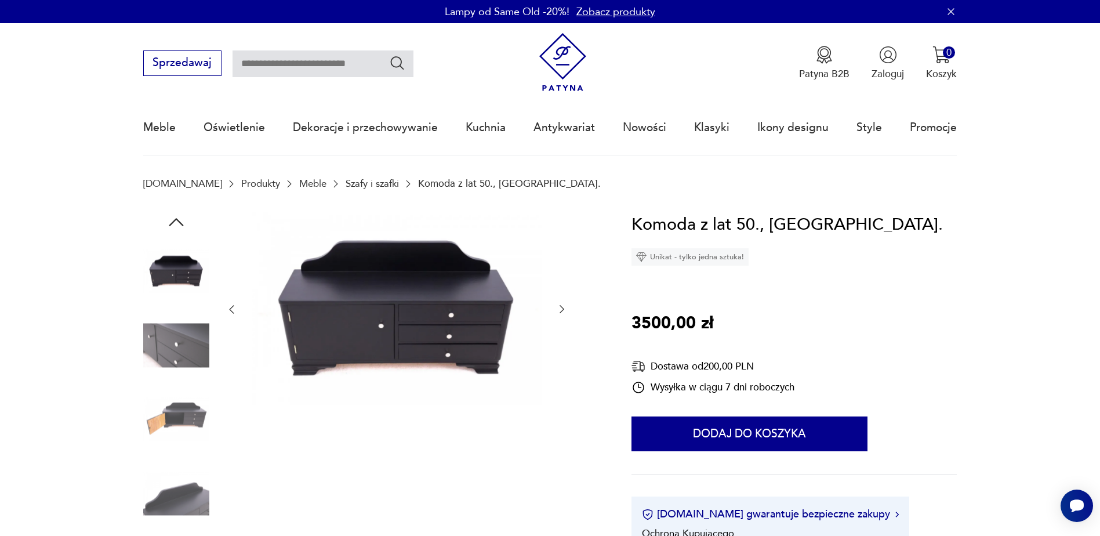
click at [179, 423] on img at bounding box center [176, 419] width 66 height 66
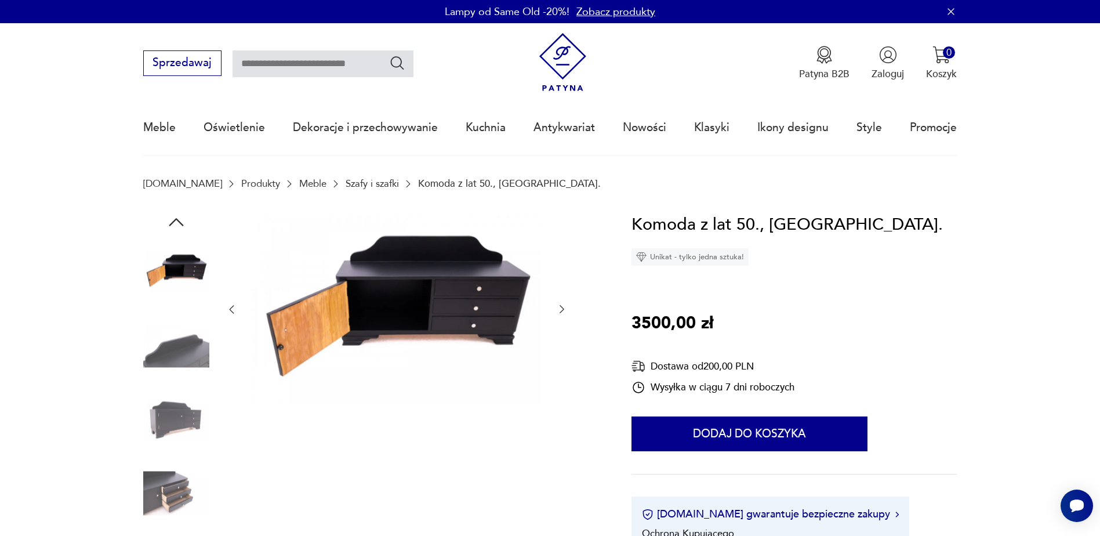
click at [171, 497] on img at bounding box center [176, 493] width 66 height 66
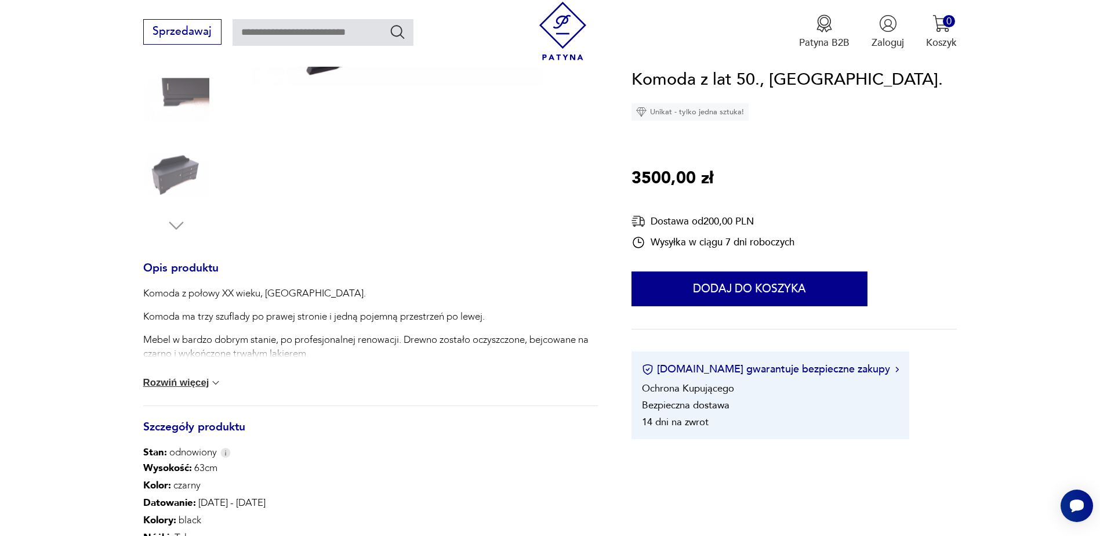
scroll to position [406, 0]
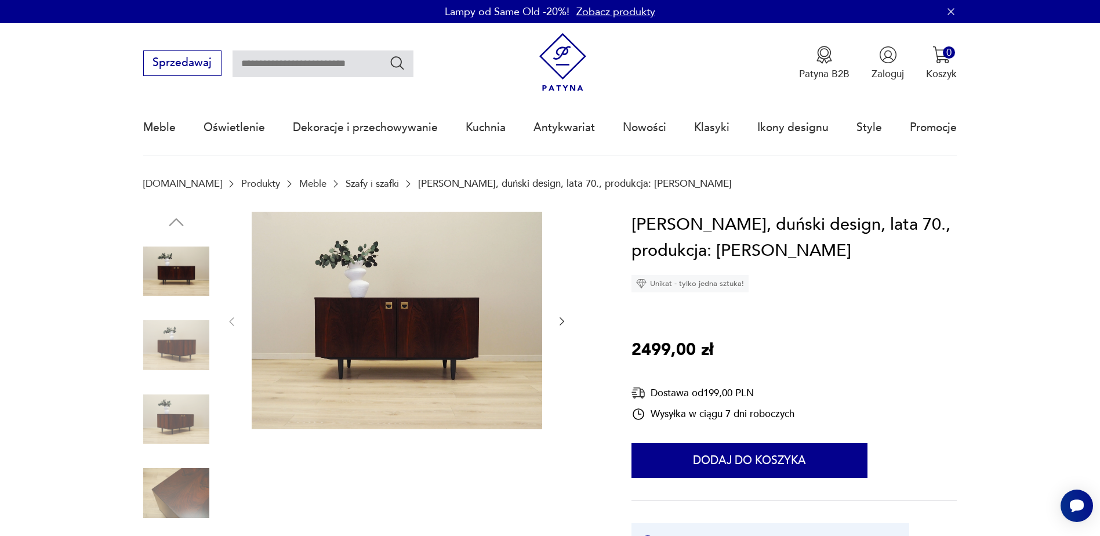
click at [166, 345] on img at bounding box center [176, 345] width 66 height 66
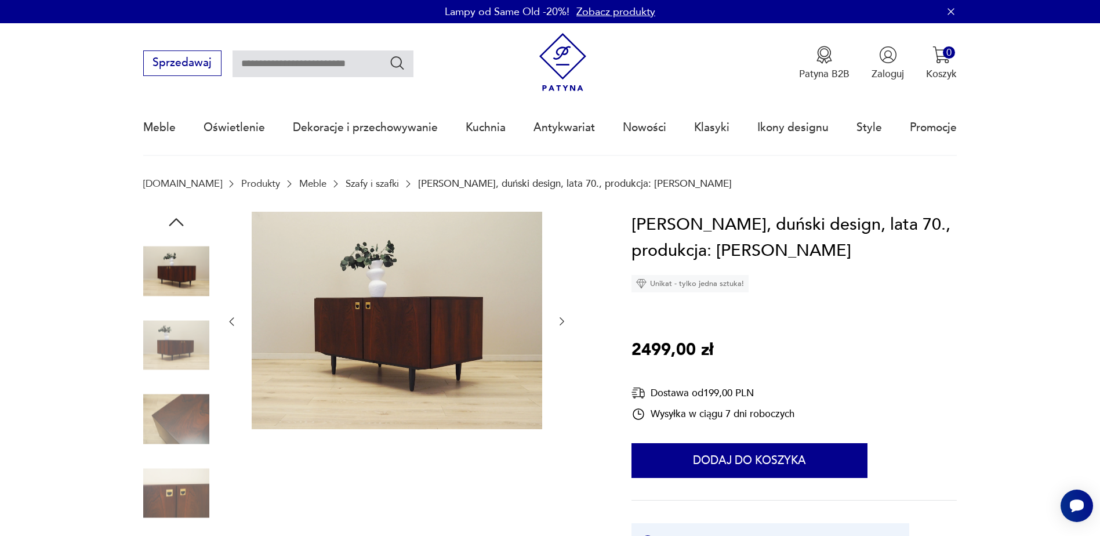
click at [174, 427] on img at bounding box center [176, 419] width 66 height 66
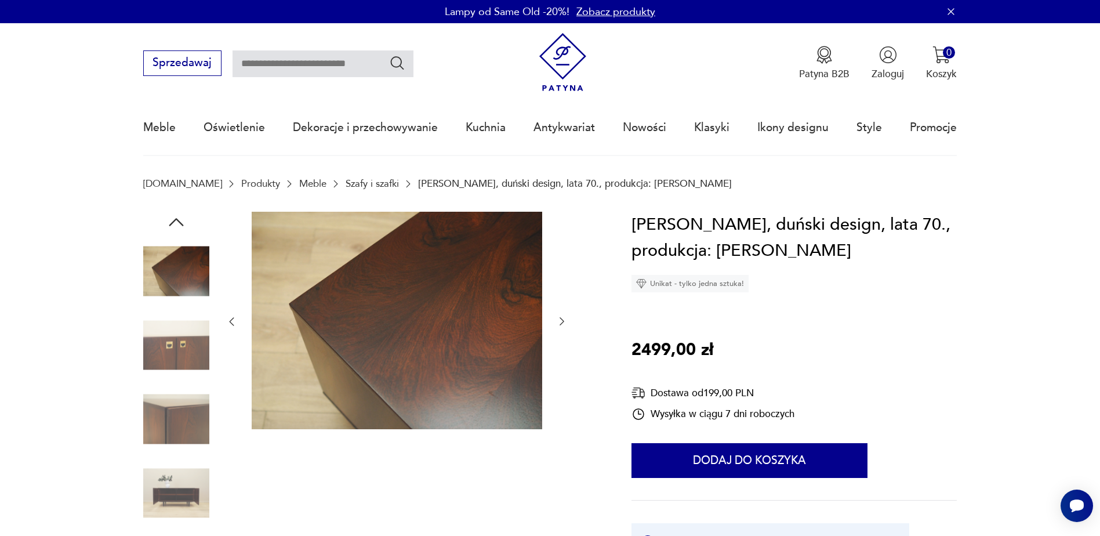
click at [177, 485] on img at bounding box center [176, 493] width 66 height 66
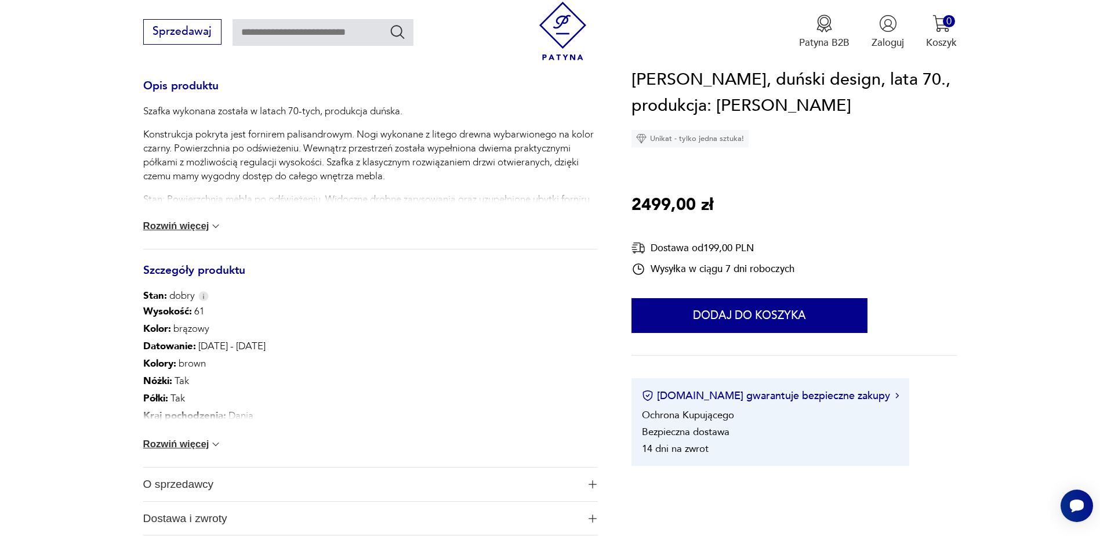
scroll to position [522, 0]
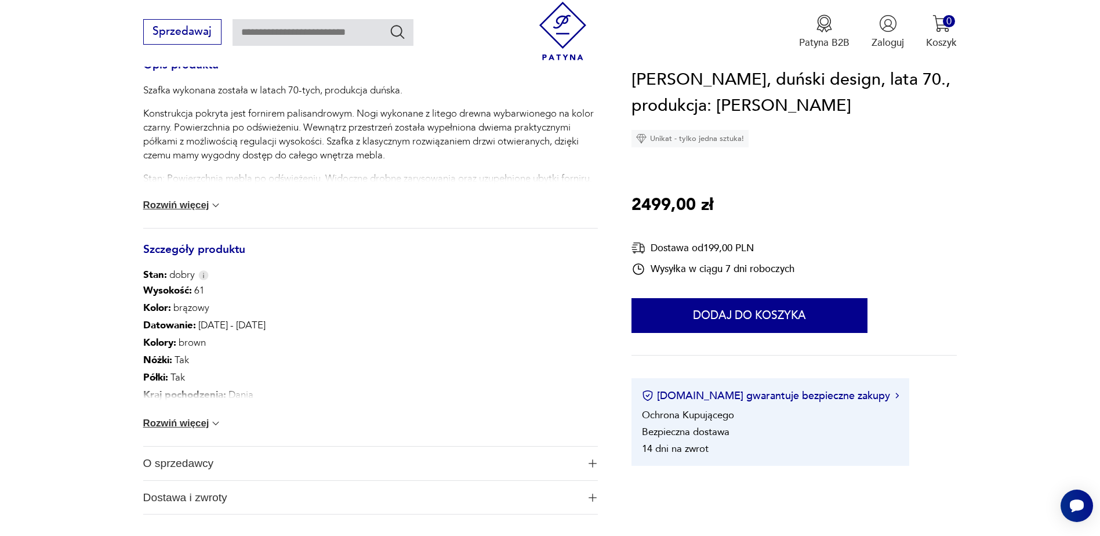
click at [180, 428] on button "Rozwiń więcej" at bounding box center [182, 423] width 79 height 12
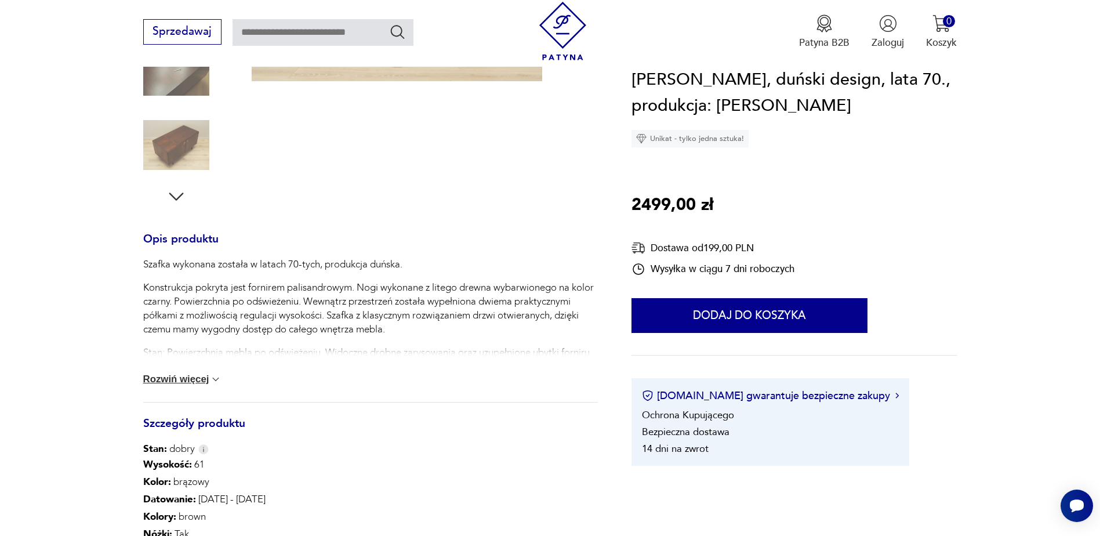
scroll to position [0, 0]
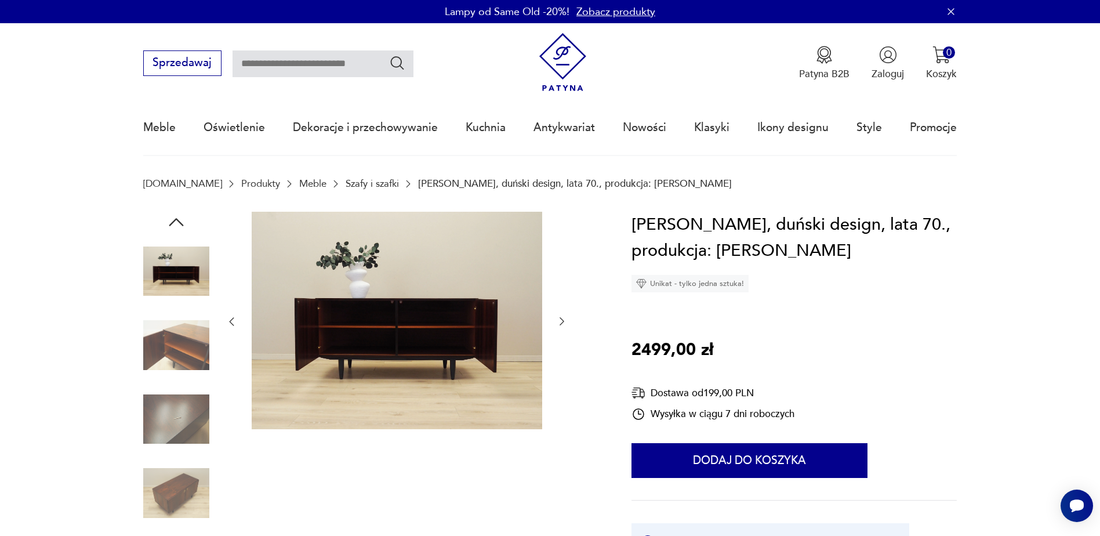
click at [173, 285] on img at bounding box center [176, 271] width 66 height 66
click at [190, 367] on img at bounding box center [176, 345] width 66 height 66
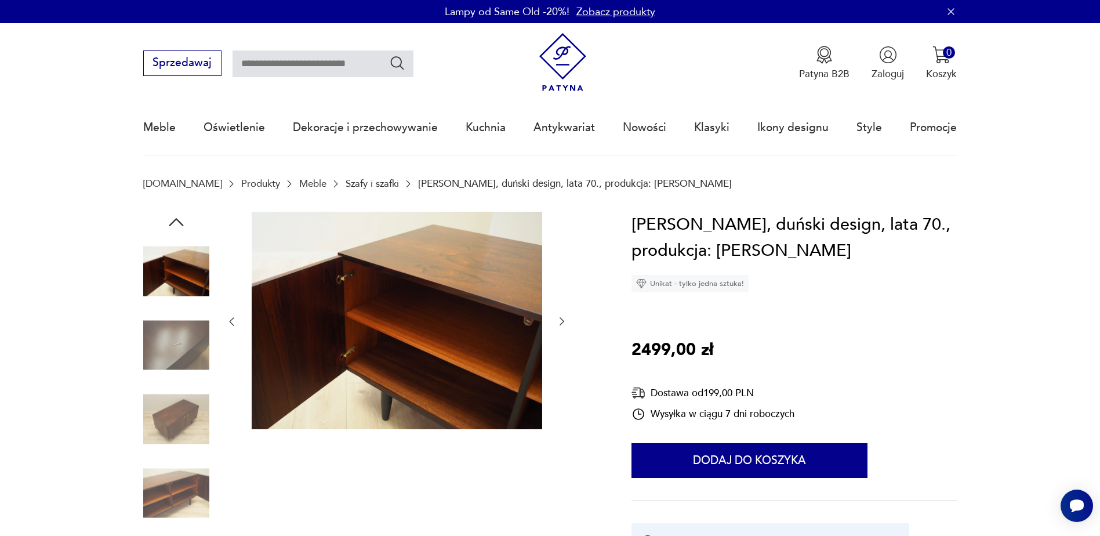
click at [173, 290] on img at bounding box center [176, 271] width 66 height 66
